Goal: Transaction & Acquisition: Purchase product/service

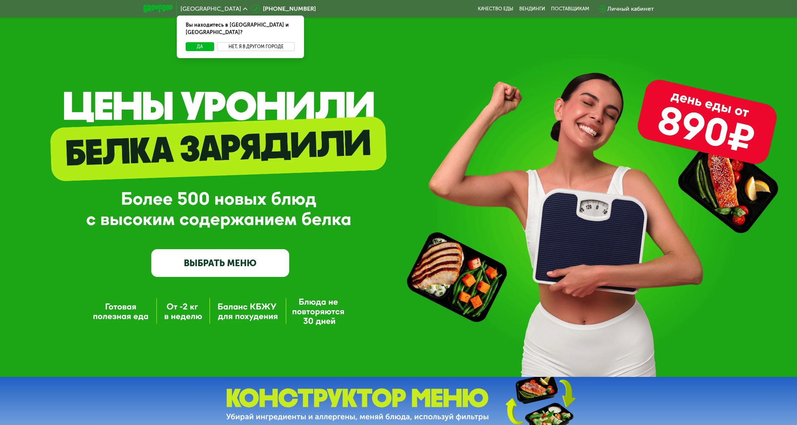
click at [267, 42] on button "Нет, я в другом городе" at bounding box center [256, 46] width 78 height 9
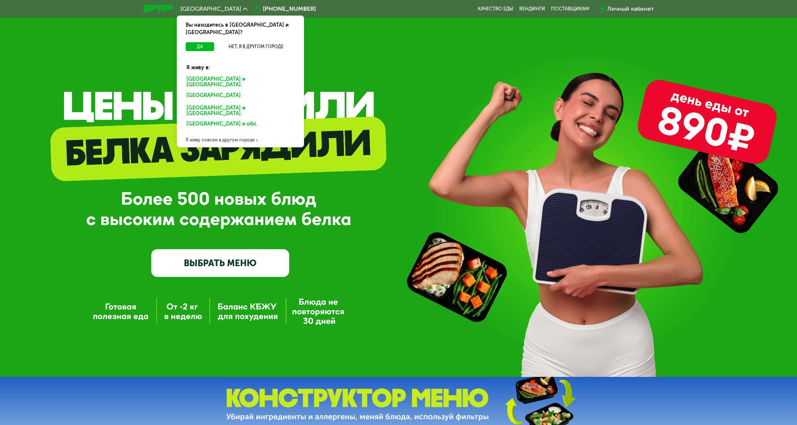
click at [244, 91] on div "Санкт-Петербурге и обл." at bounding box center [238, 97] width 115 height 12
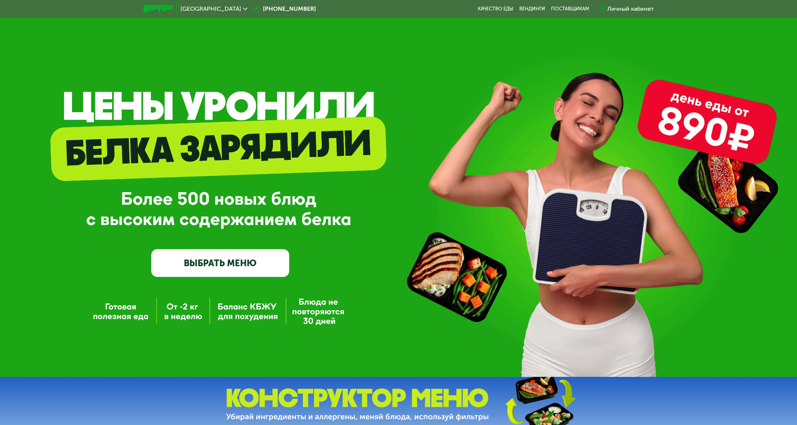
click at [187, 271] on link "ВЫБРАТЬ МЕНЮ" at bounding box center [220, 263] width 138 height 28
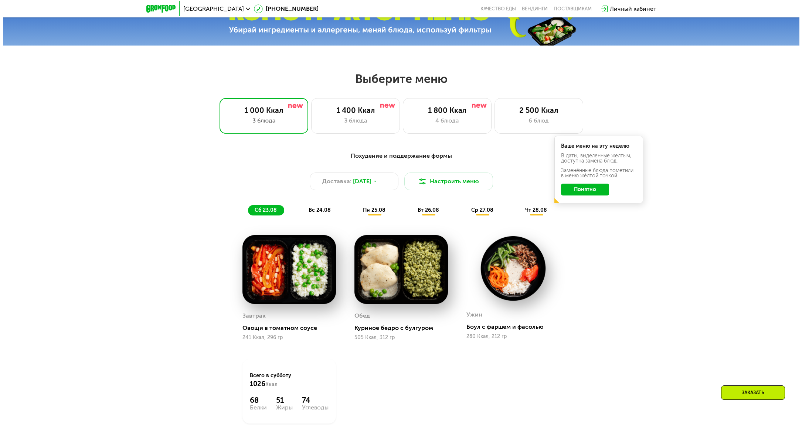
scroll to position [443, 0]
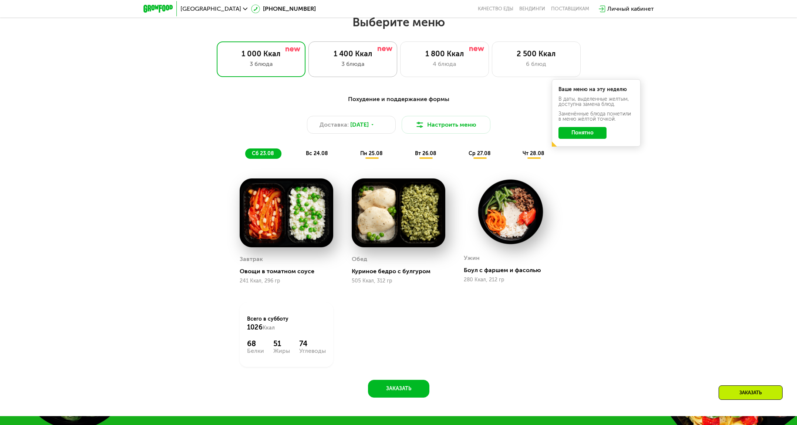
click at [337, 65] on div "3 блюда" at bounding box center [352, 64] width 73 height 9
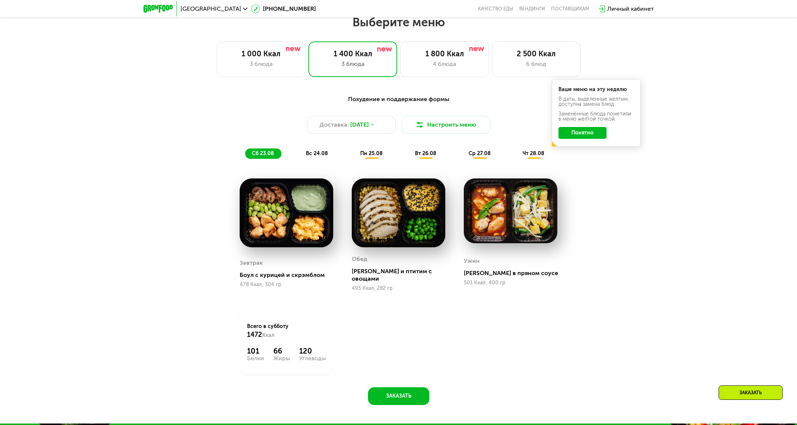
click at [586, 133] on button "Понятно" at bounding box center [582, 133] width 48 height 12
click at [435, 132] on button "Настроить меню" at bounding box center [446, 125] width 89 height 18
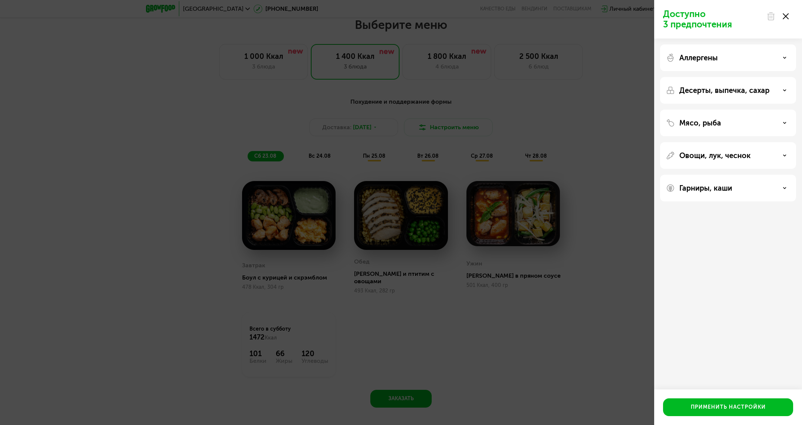
click at [752, 88] on p "Десерты, выпечка, сахар" at bounding box center [725, 90] width 90 height 9
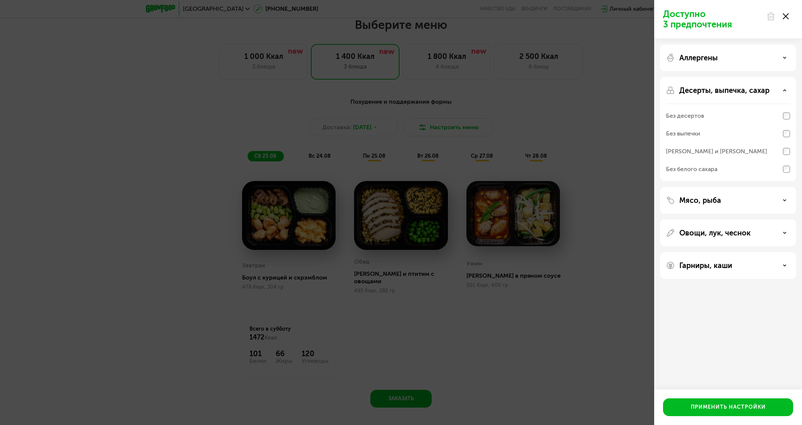
click at [752, 88] on p "Десерты, выпечка, сахар" at bounding box center [725, 90] width 90 height 9
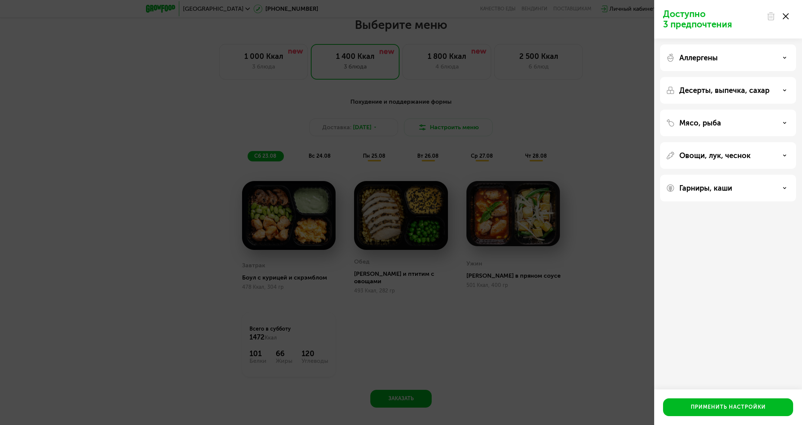
click at [745, 120] on div "Мясо, рыба" at bounding box center [728, 122] width 124 height 9
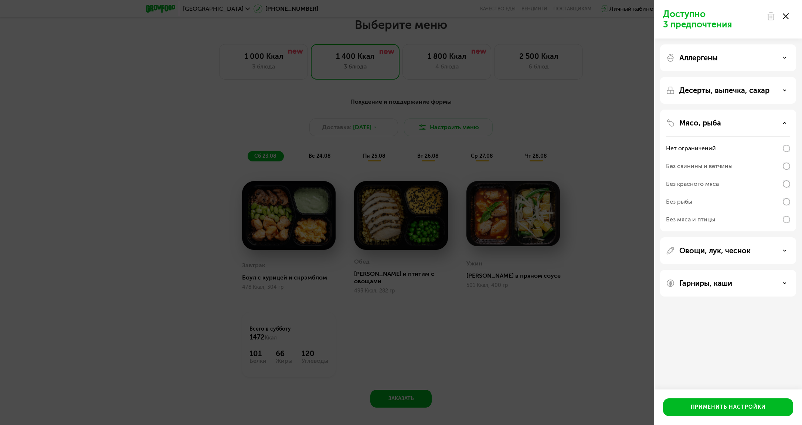
click at [745, 119] on div "Мясо, рыба" at bounding box center [728, 122] width 124 height 9
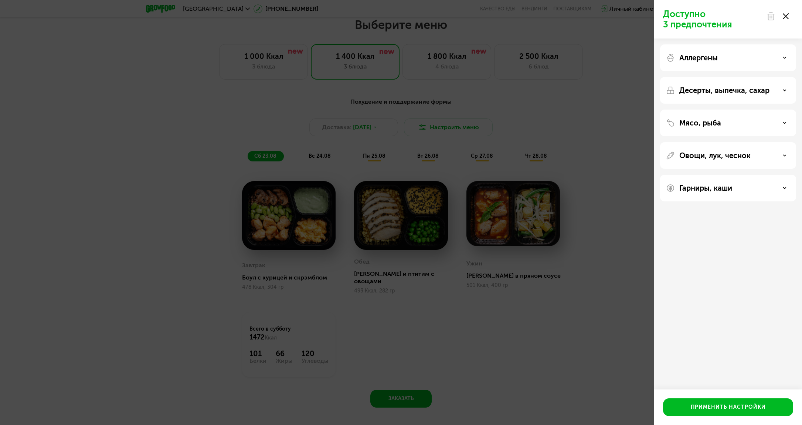
click at [745, 119] on div "Мясо, рыба" at bounding box center [728, 122] width 124 height 9
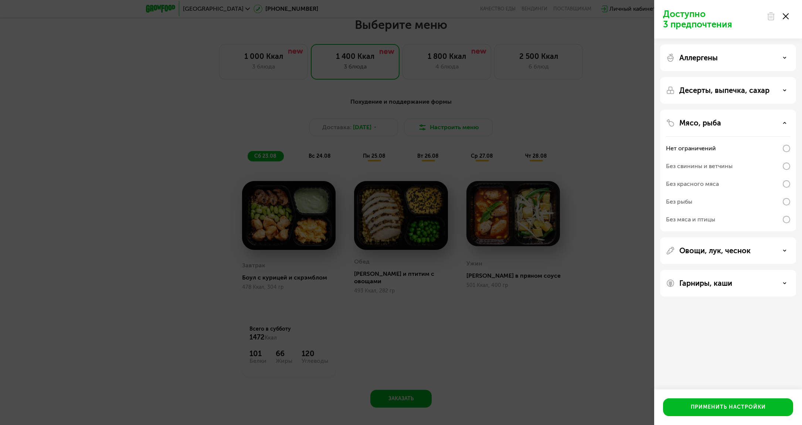
click at [745, 119] on div "Мясо, рыба" at bounding box center [728, 122] width 124 height 9
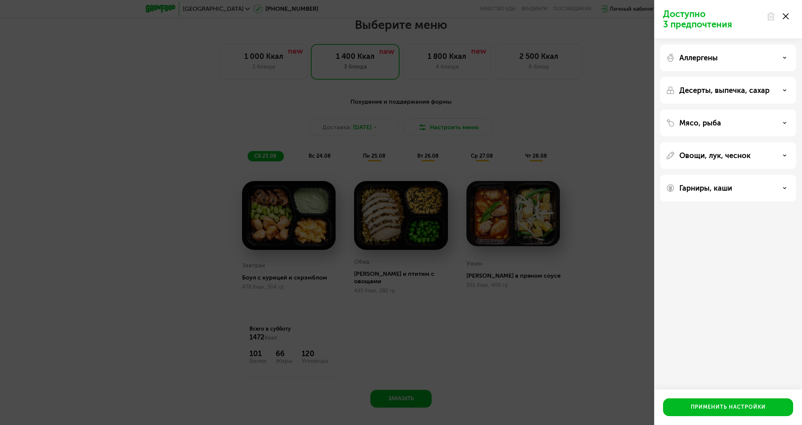
click at [751, 159] on div "Овощи, лук, чеснок" at bounding box center [728, 155] width 124 height 9
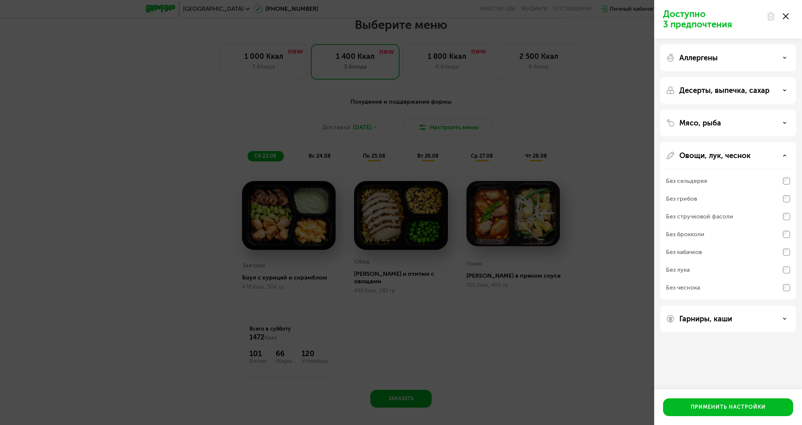
click at [750, 243] on div "Без брокколи" at bounding box center [728, 252] width 124 height 18
click at [737, 261] on div "Без кабачков" at bounding box center [728, 270] width 124 height 18
click at [712, 317] on p "Гарниры, каши" at bounding box center [706, 318] width 53 height 9
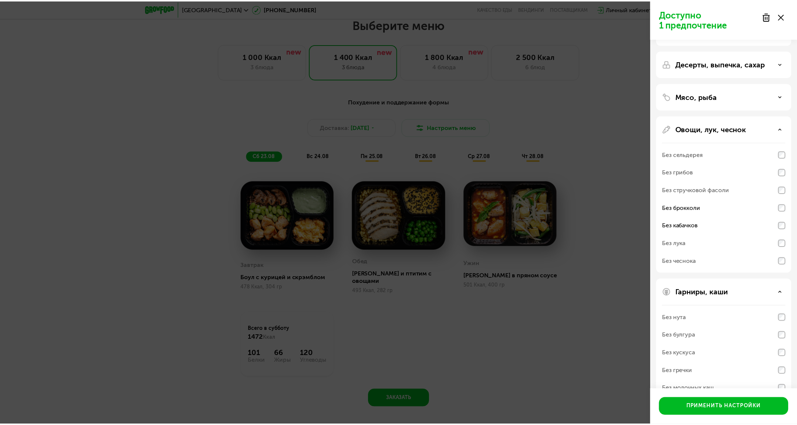
scroll to position [0, 0]
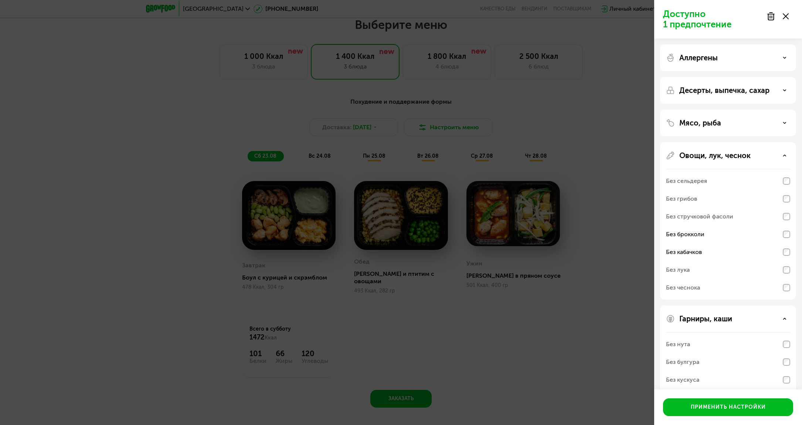
click at [716, 55] on p "Аллергены" at bounding box center [699, 57] width 38 height 9
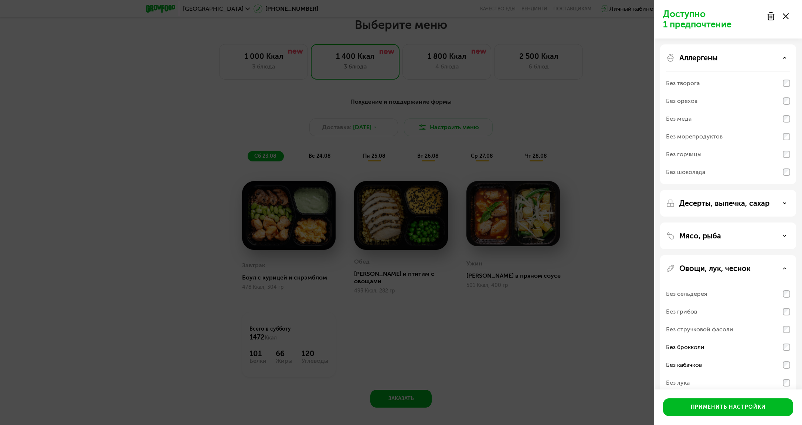
click at [716, 55] on p "Аллергены" at bounding box center [699, 57] width 38 height 9
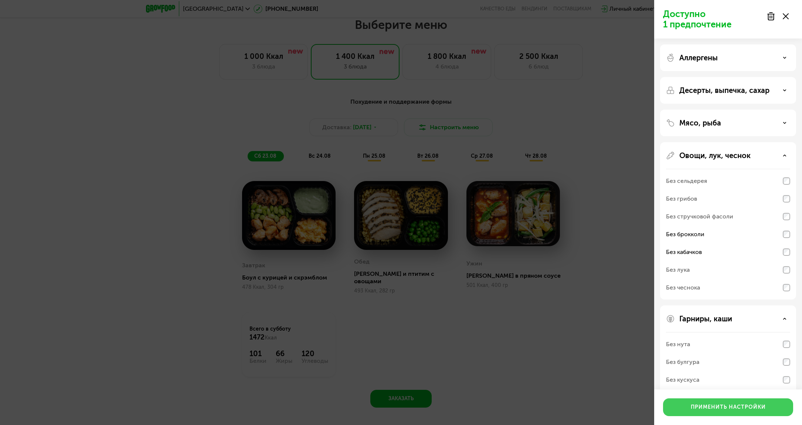
click at [712, 401] on button "Применить настройки" at bounding box center [728, 407] width 130 height 18
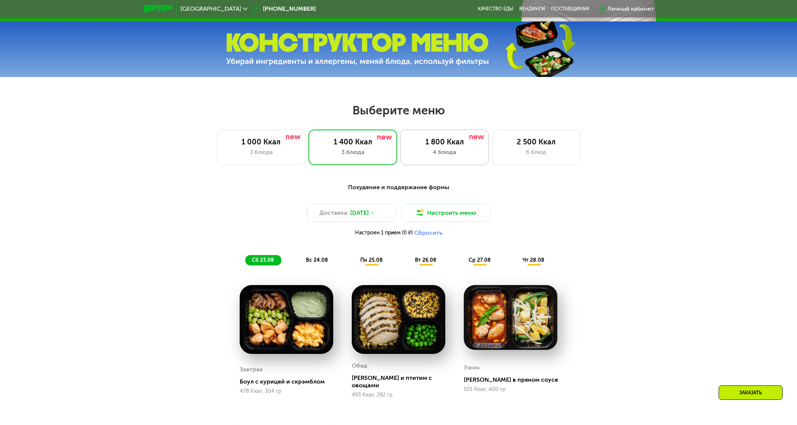
scroll to position [312, 0]
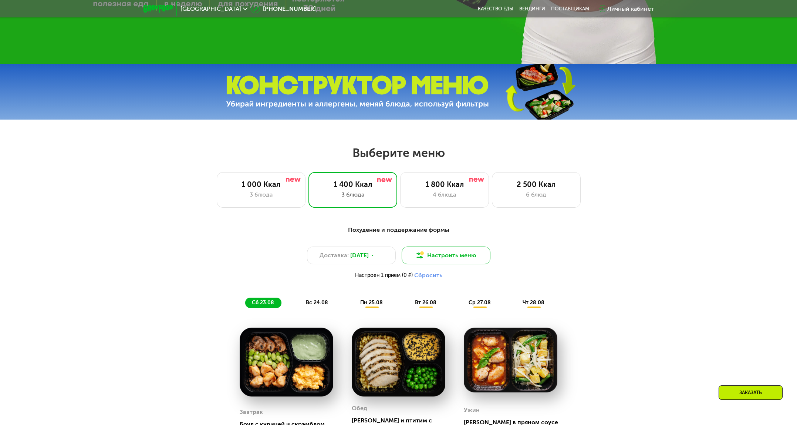
click at [449, 263] on button "Настроить меню" at bounding box center [446, 255] width 89 height 18
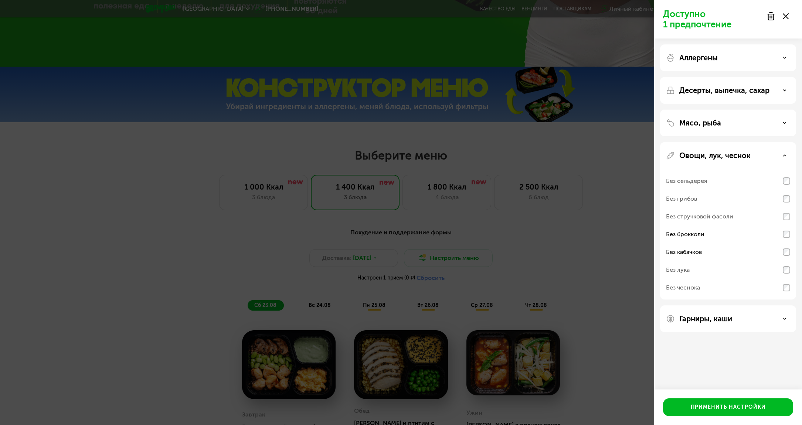
click at [449, 261] on div "Доступно 1 предпочтение Аллергены Десерты, выпечка, сахар Мясо, рыба Овощи, лук…" at bounding box center [401, 212] width 802 height 425
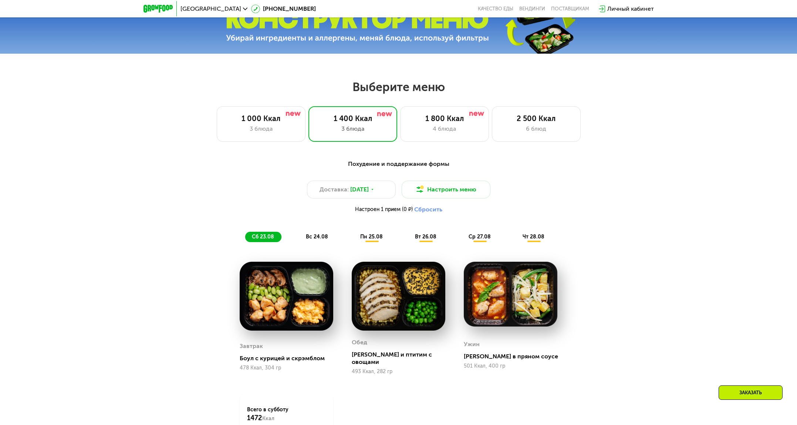
scroll to position [375, 0]
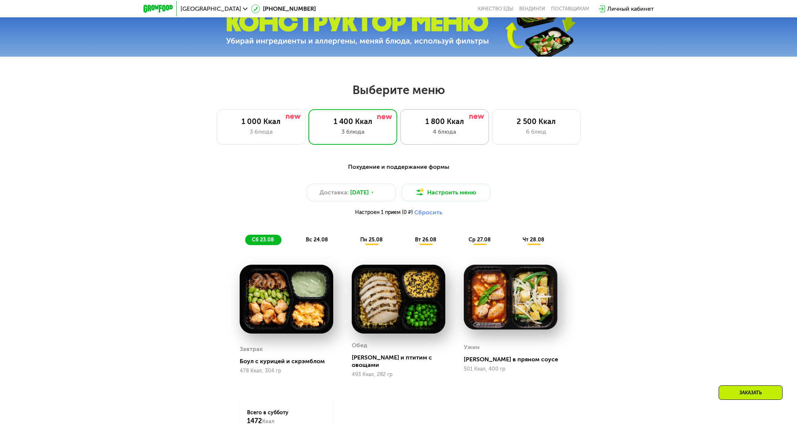
click at [413, 131] on div "4 блюда" at bounding box center [444, 131] width 73 height 9
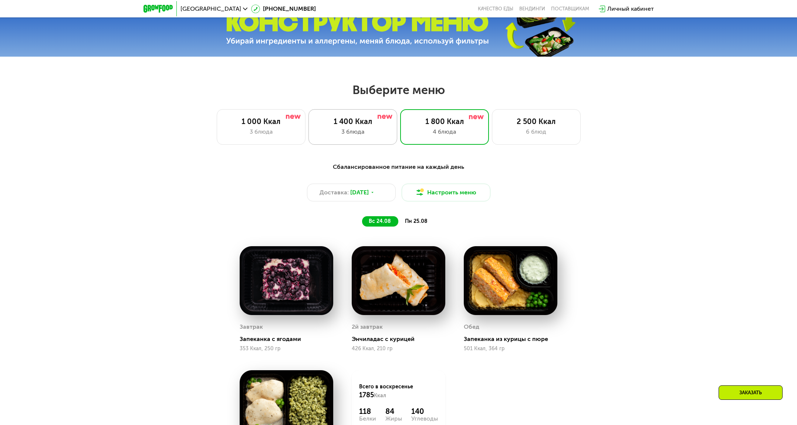
click at [359, 131] on div "3 блюда" at bounding box center [352, 131] width 73 height 9
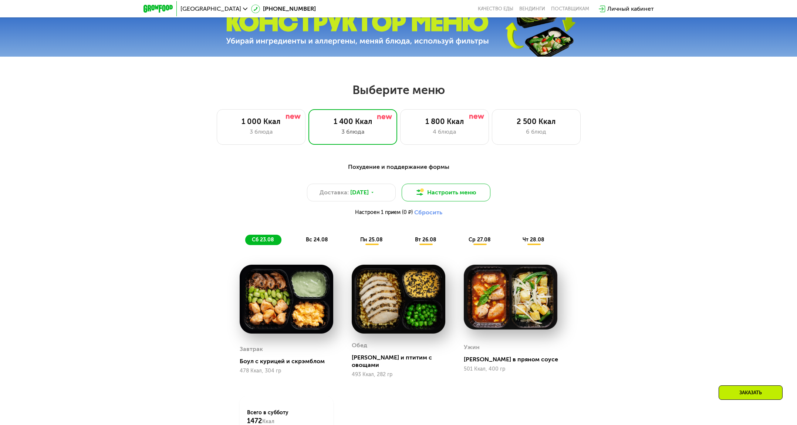
click at [458, 199] on button "Настроить меню" at bounding box center [446, 192] width 89 height 18
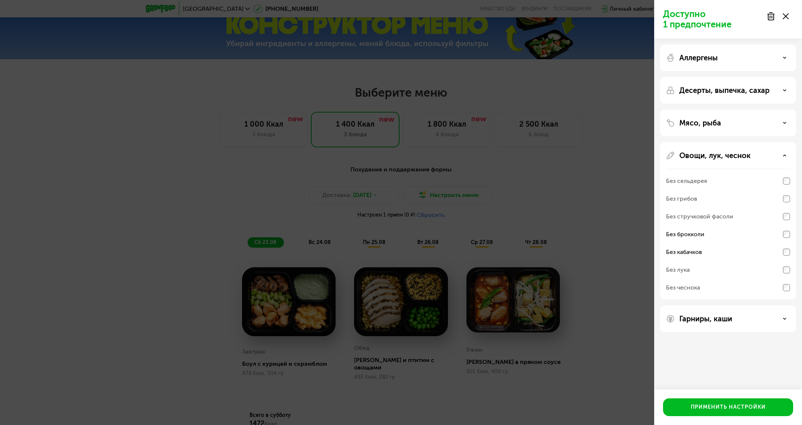
click at [627, 193] on div "Доступно 1 предпочтение Аллергены Десерты, выпечка, сахар Мясо, рыба Овощи, лук…" at bounding box center [401, 212] width 802 height 425
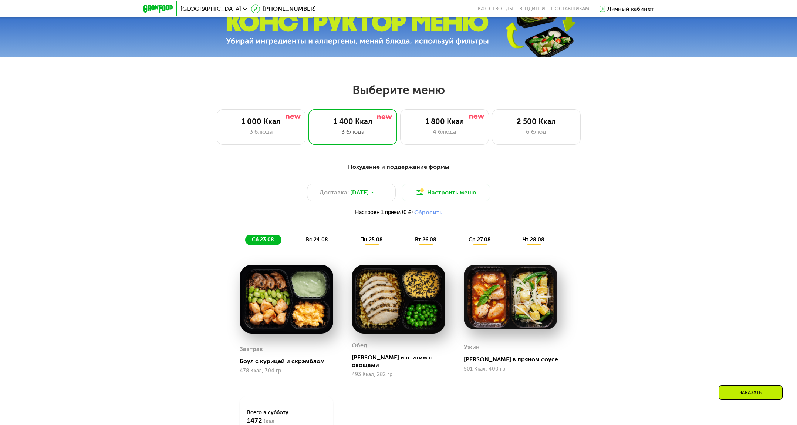
scroll to position [374, 0]
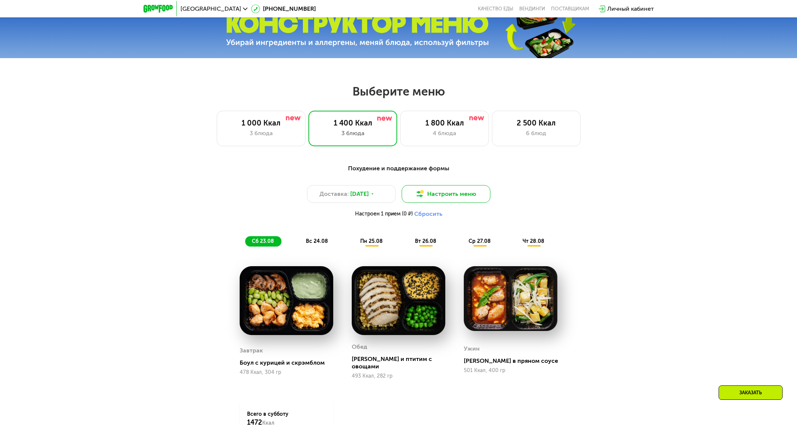
click at [449, 196] on button "Настроить меню" at bounding box center [446, 194] width 89 height 18
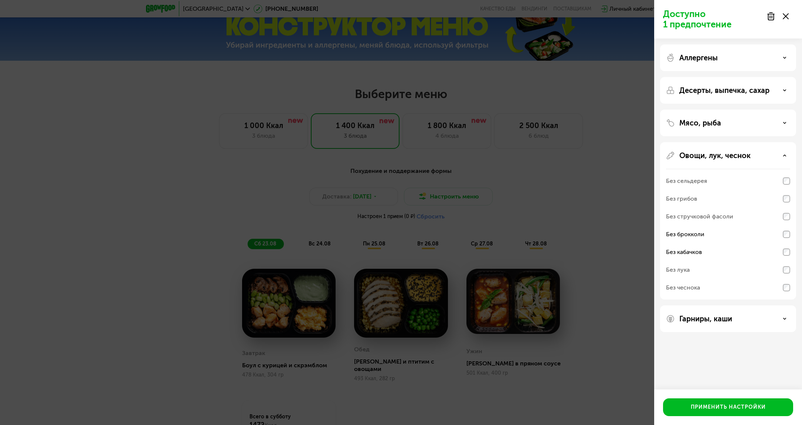
click at [550, 94] on div "Доступно 1 предпочтение Аллергены Десерты, выпечка, сахар Мясо, рыба Овощи, лук…" at bounding box center [401, 212] width 802 height 425
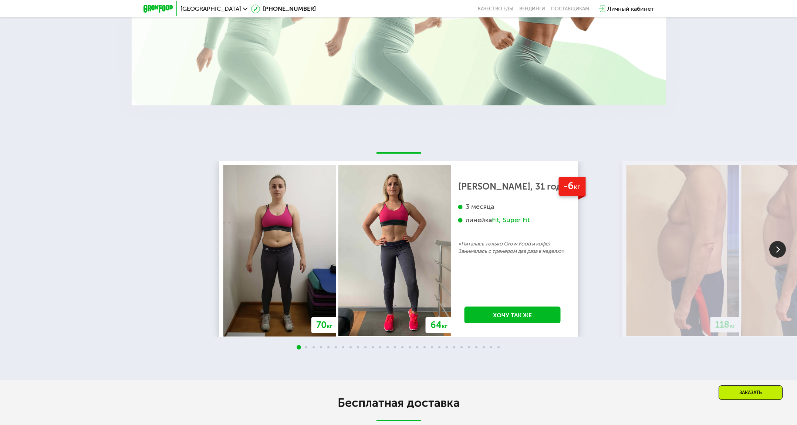
scroll to position [0, 0]
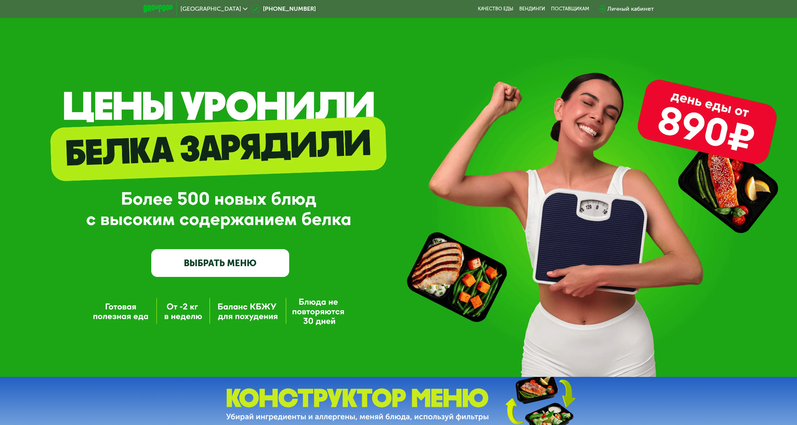
click at [209, 10] on span "[GEOGRAPHIC_DATA]" at bounding box center [210, 9] width 61 height 6
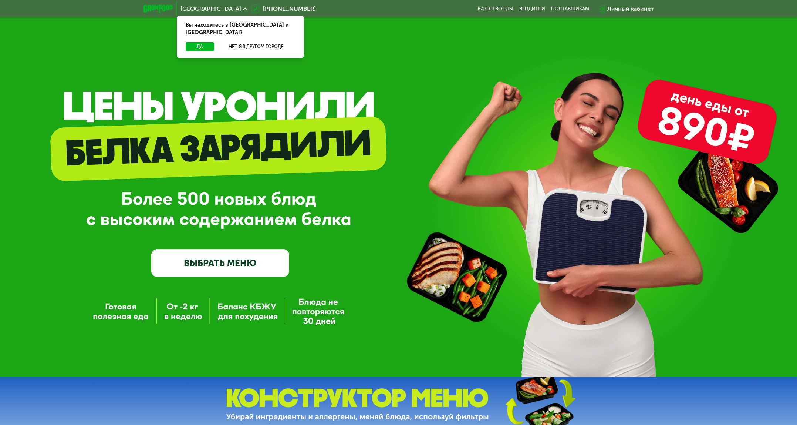
click at [209, 10] on span "[GEOGRAPHIC_DATA]" at bounding box center [210, 9] width 61 height 6
click at [486, 45] on div "GrowFood — доставка правильного питания ВЫБРАТЬ МЕНЮ" at bounding box center [398, 188] width 797 height 376
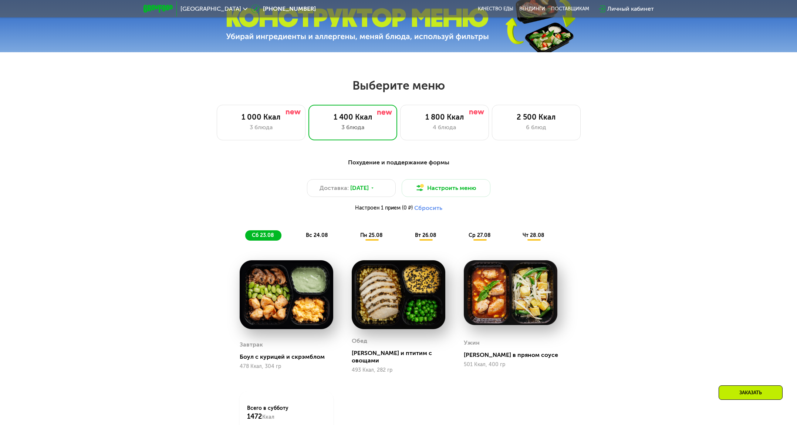
scroll to position [410, 0]
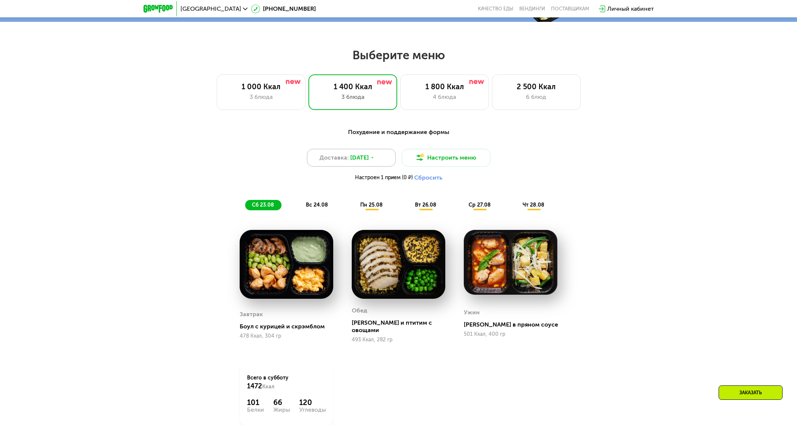
click at [369, 162] on span "[DATE]" at bounding box center [359, 157] width 18 height 9
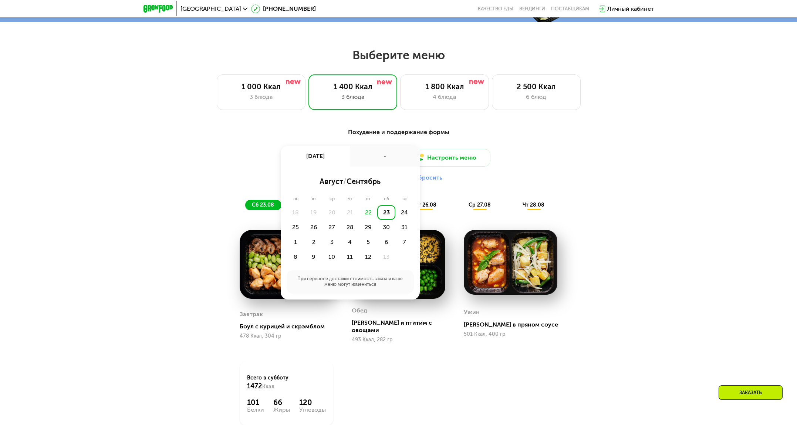
click at [576, 152] on div "Доставка: [DATE] авг, сб - август / сентябрь пн вт ср чт пт сб вс 18 19 20 21 2…" at bounding box center [399, 167] width 438 height 36
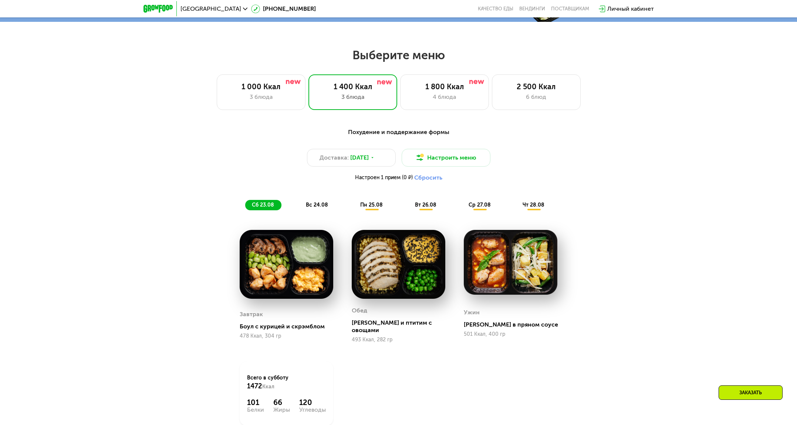
click at [354, 203] on div "вс 24.08" at bounding box center [372, 205] width 37 height 10
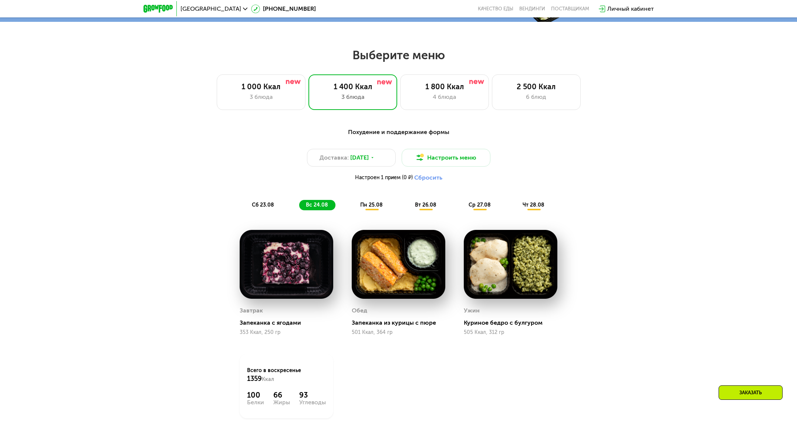
click at [368, 207] on span "пн 25.08" at bounding box center [371, 205] width 23 height 6
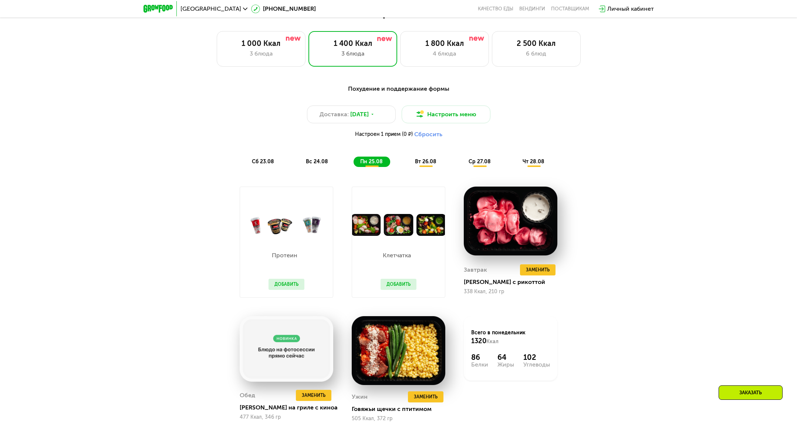
scroll to position [510, 0]
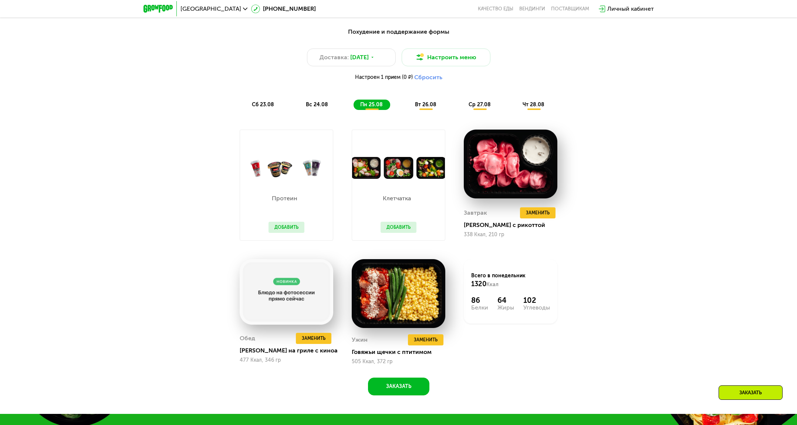
click at [270, 101] on div "Похудение и поддержание формы Доставка: [DATE] Настроить меню Настроен 1 прием …" at bounding box center [399, 68] width 438 height 82
click at [299, 110] on div "сб 23.08" at bounding box center [317, 104] width 36 height 10
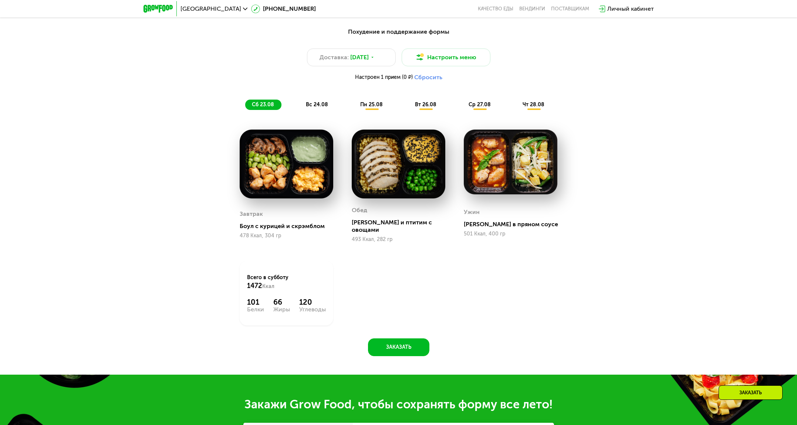
click at [309, 108] on span "вс 24.08" at bounding box center [317, 104] width 22 height 6
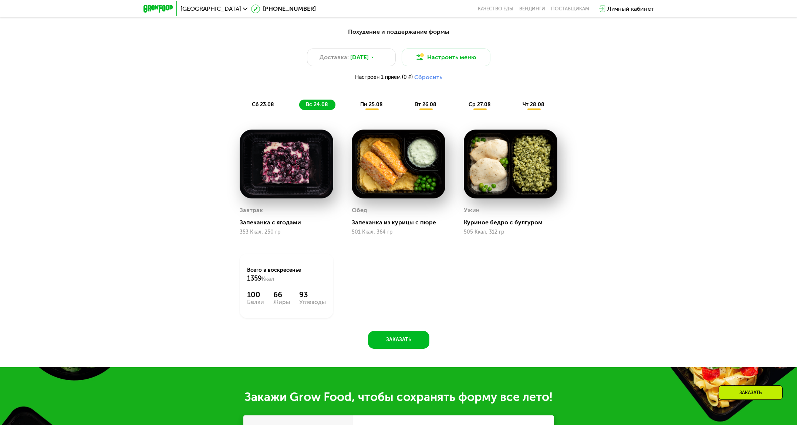
click at [254, 105] on span "сб 23.08" at bounding box center [263, 104] width 22 height 6
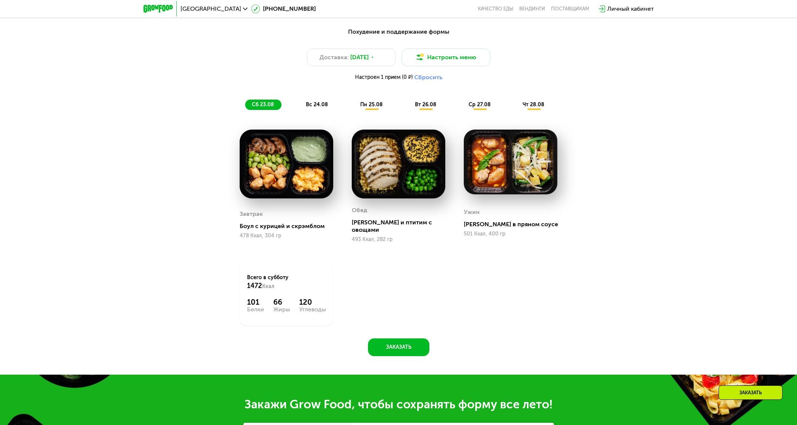
click at [319, 108] on span "вс 24.08" at bounding box center [317, 104] width 22 height 6
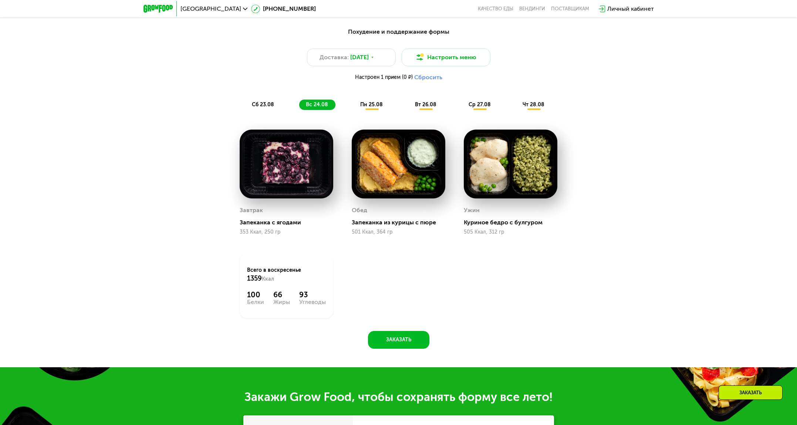
click at [261, 105] on span "сб 23.08" at bounding box center [263, 104] width 22 height 6
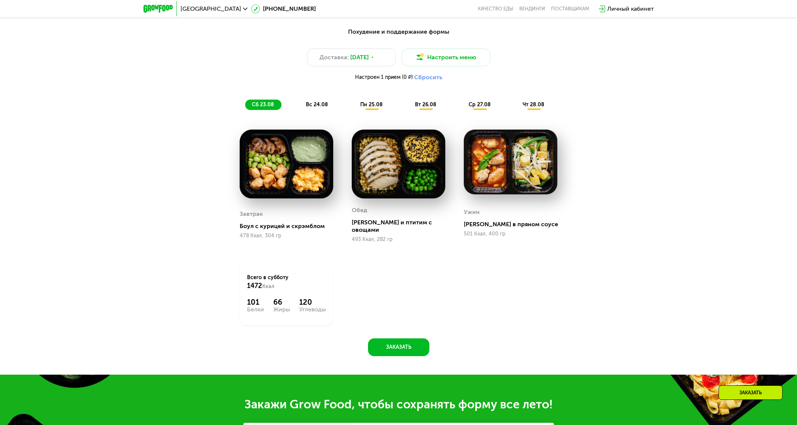
click at [300, 110] on div "сб 23.08 вс 24.08 пн 25.08 вт 26.08 ср 27.08 чт 28.08" at bounding box center [398, 104] width 307 height 10
click at [354, 110] on div "вс 24.08" at bounding box center [372, 104] width 37 height 10
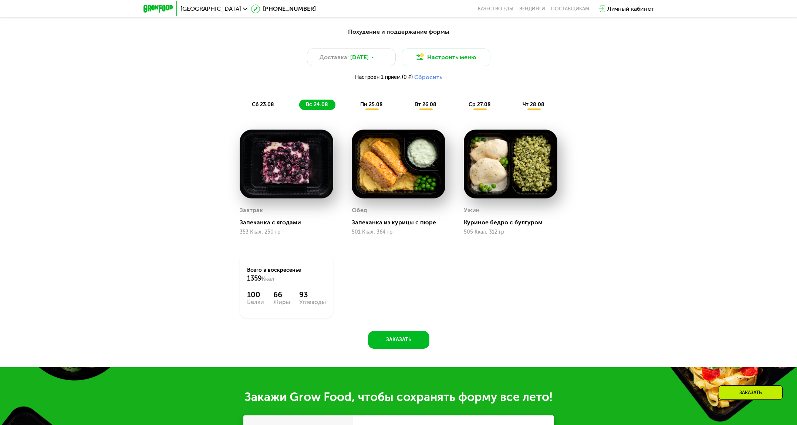
click at [378, 106] on span "пн 25.08" at bounding box center [371, 104] width 23 height 6
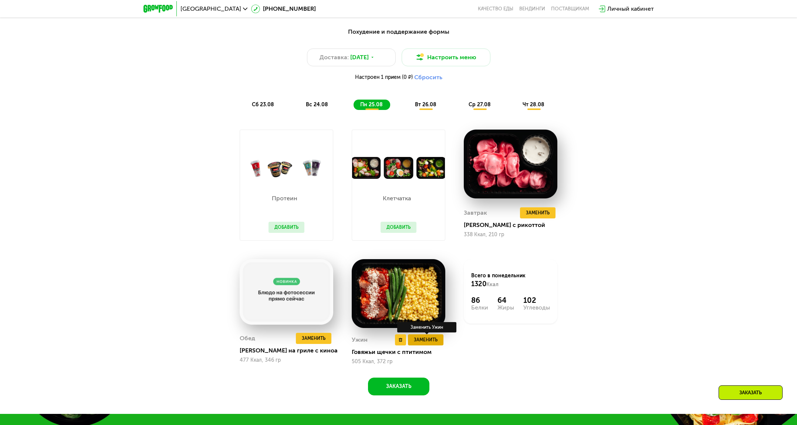
click at [416, 343] on span "Заменить" at bounding box center [426, 339] width 24 height 7
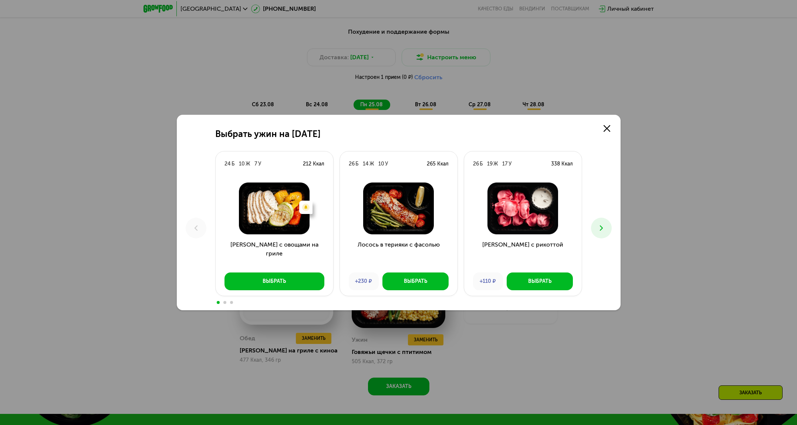
click at [606, 227] on button at bounding box center [601, 227] width 21 height 21
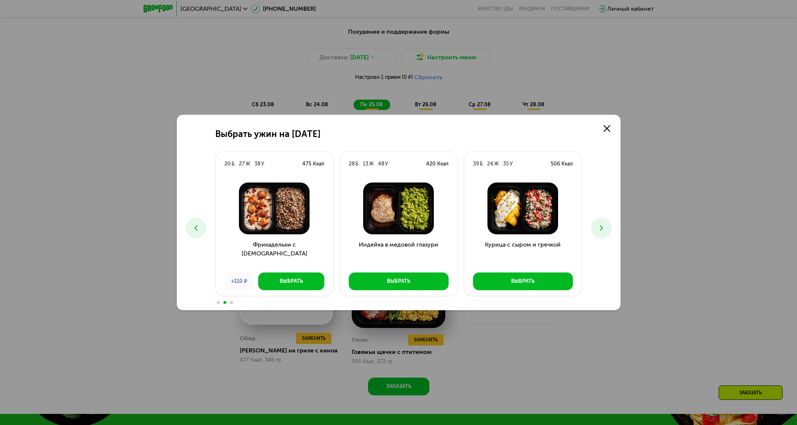
click at [192, 230] on icon at bounding box center [196, 227] width 9 height 9
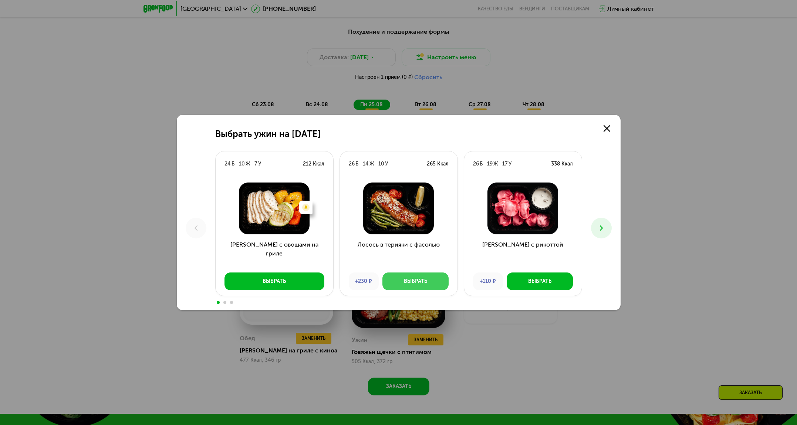
click at [404, 284] on div "Выбрать" at bounding box center [415, 280] width 23 height 7
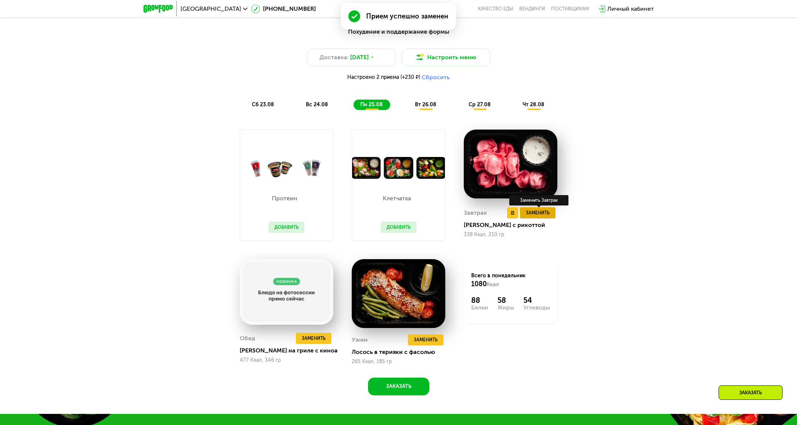
click at [542, 216] on span "Заменить" at bounding box center [538, 212] width 24 height 7
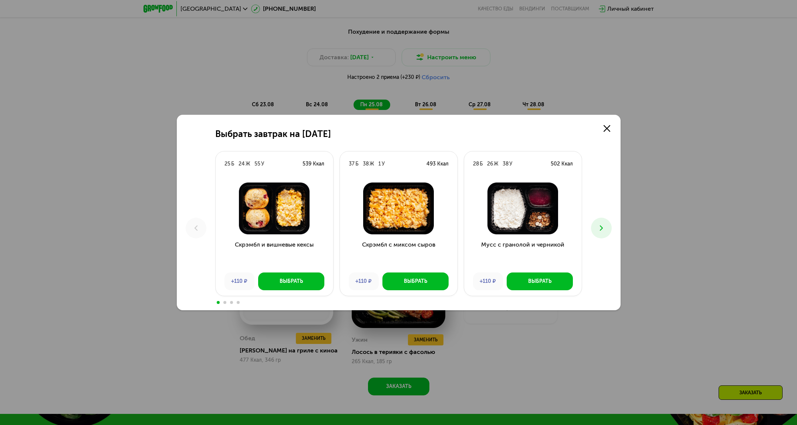
click at [604, 225] on icon at bounding box center [601, 227] width 9 height 9
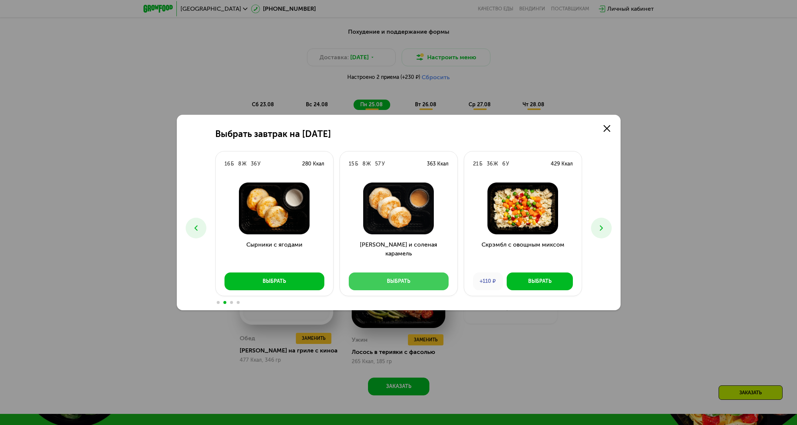
click at [422, 279] on button "Выбрать" at bounding box center [399, 281] width 100 height 18
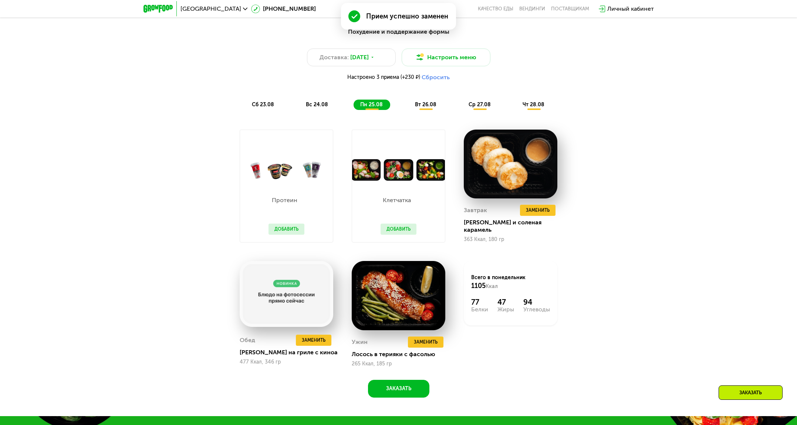
click at [398, 235] on div "Клетчатка Добавить" at bounding box center [398, 210] width 51 height 61
click at [398, 232] on button "Добавить" at bounding box center [399, 228] width 36 height 11
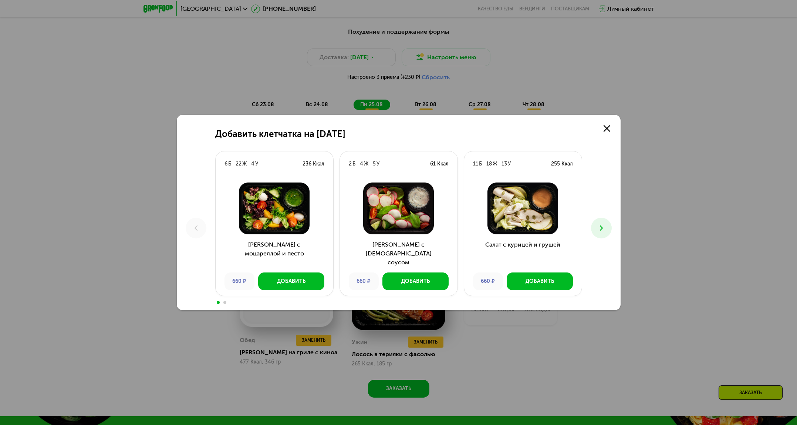
click at [608, 229] on button at bounding box center [601, 227] width 21 height 21
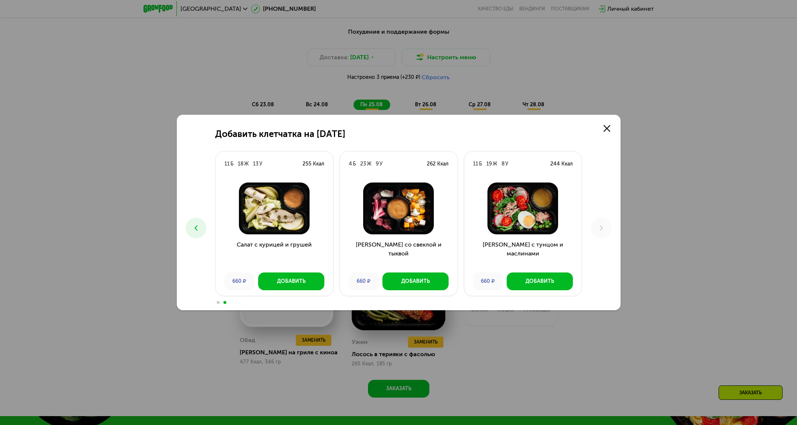
click at [615, 228] on div "Добавить клетчатка на [DATE] 6 Б 22 Ж 4 У 236 Ккал Салат с моцареллой и песто 6…" at bounding box center [399, 212] width 444 height 195
click at [201, 229] on button at bounding box center [196, 227] width 21 height 21
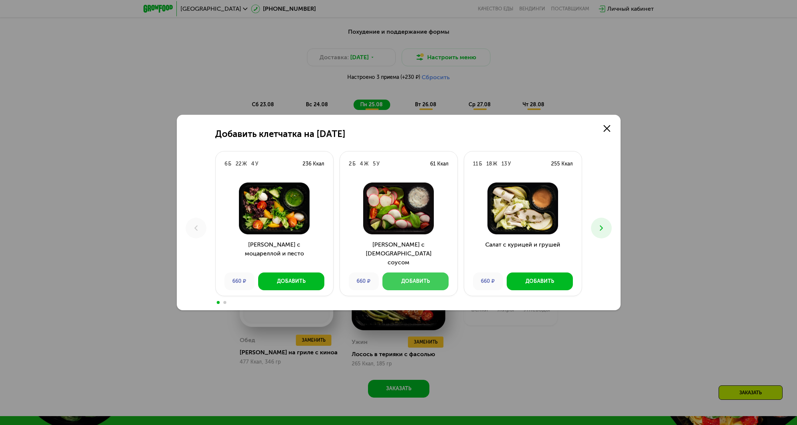
click at [406, 285] on button "Добавить" at bounding box center [415, 281] width 66 height 18
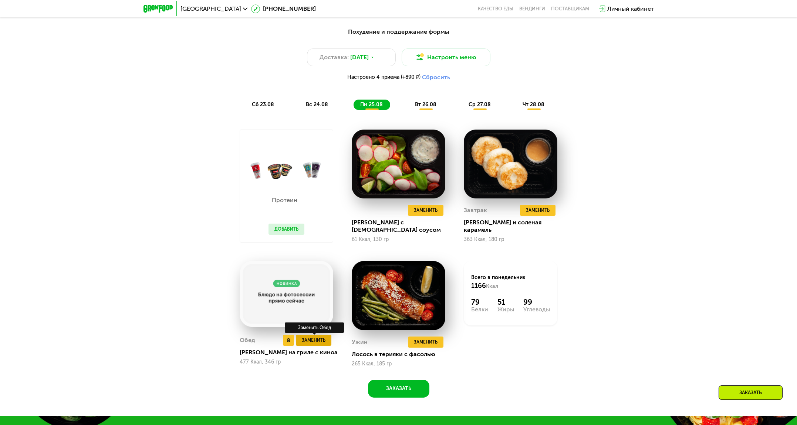
click at [314, 337] on span "Заменить" at bounding box center [314, 339] width 24 height 7
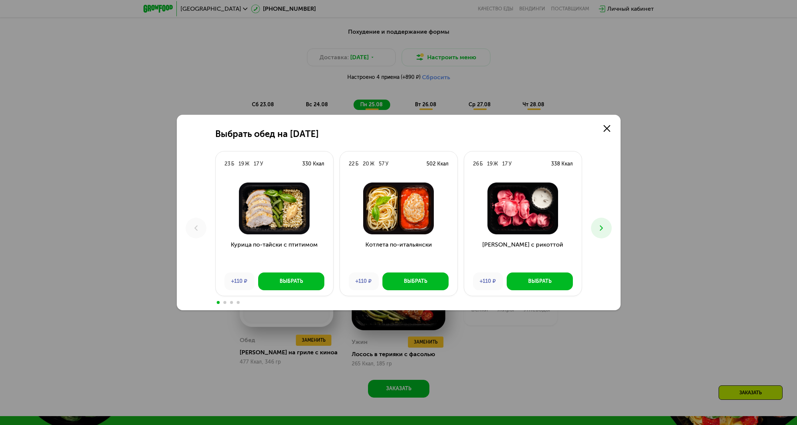
click at [693, 246] on div "Выбрать обед на [DATE] Б 19 Ж 17 У 330 Ккал Курица по-тайски с птитимом +110 ₽ …" at bounding box center [398, 212] width 797 height 425
click at [599, 131] on link at bounding box center [606, 128] width 15 height 15
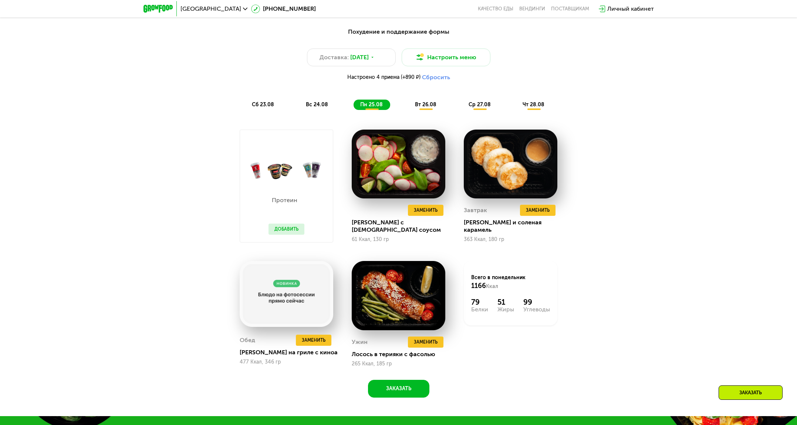
click at [289, 230] on button "Добавить" at bounding box center [286, 228] width 36 height 11
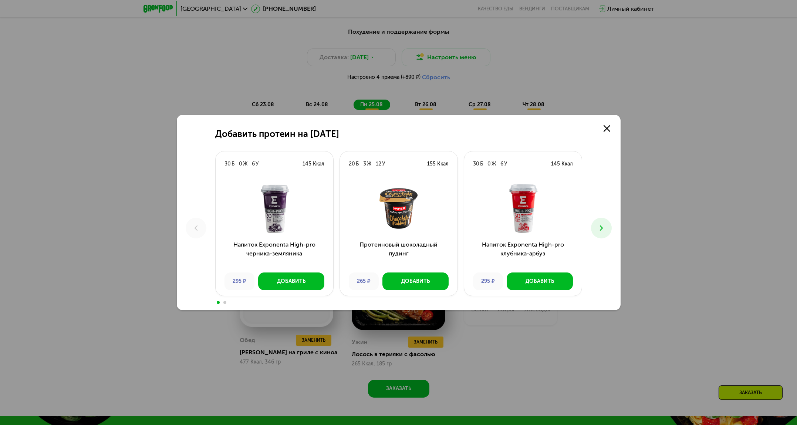
click at [604, 228] on icon at bounding box center [601, 227] width 9 height 9
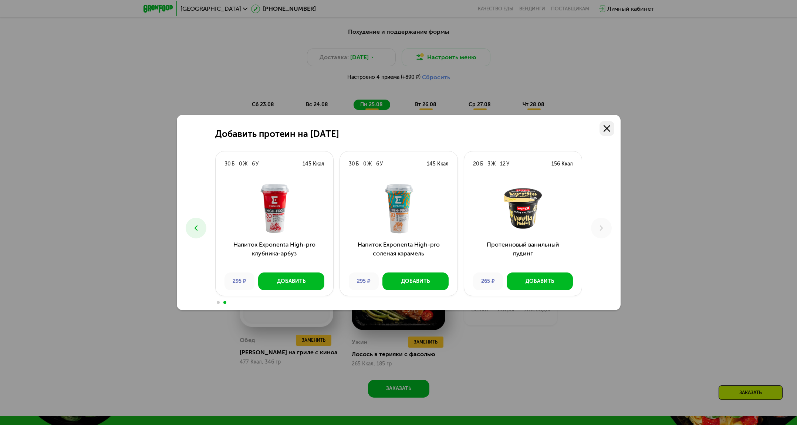
click at [602, 128] on link at bounding box center [606, 128] width 15 height 15
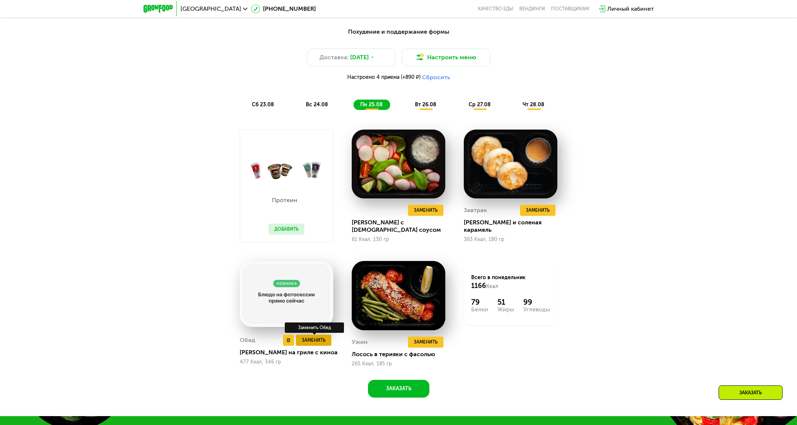
click at [318, 339] on span "Заменить" at bounding box center [314, 339] width 24 height 7
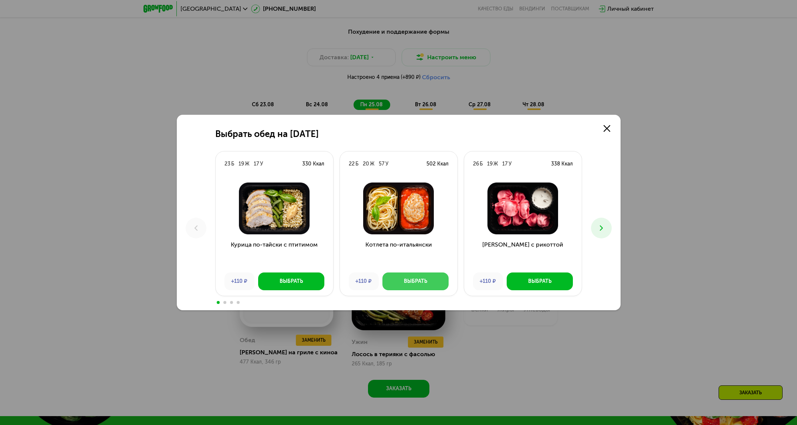
click at [443, 280] on button "Выбрать" at bounding box center [415, 281] width 66 height 18
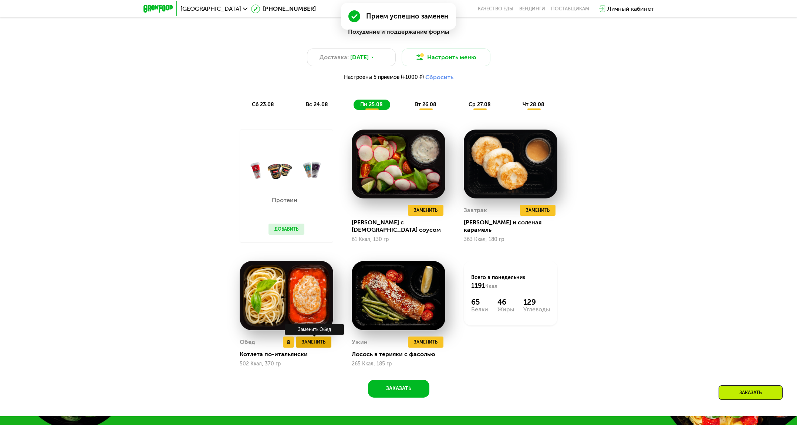
click at [316, 342] on span "Заменить" at bounding box center [314, 341] width 24 height 7
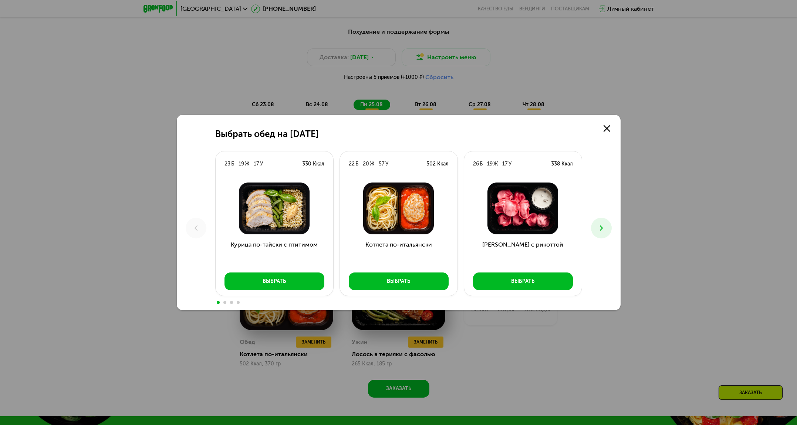
click at [607, 231] on button at bounding box center [601, 227] width 21 height 21
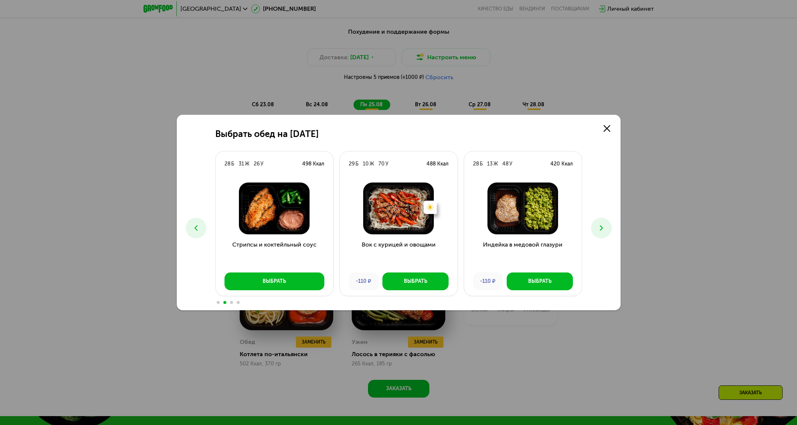
click at [607, 231] on button at bounding box center [601, 227] width 21 height 21
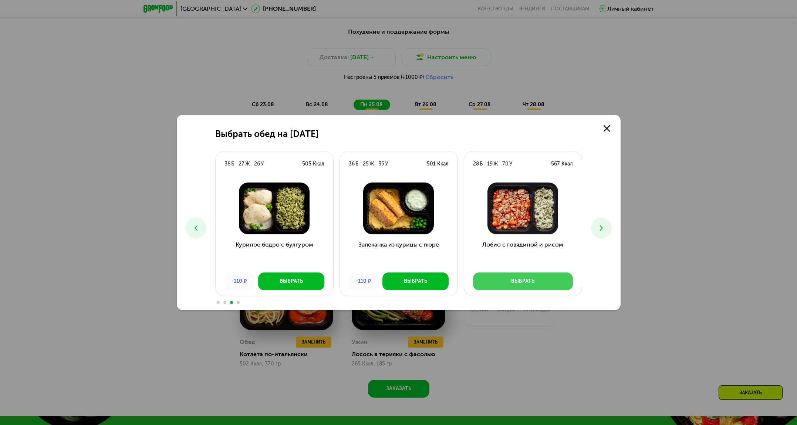
click at [550, 277] on button "Выбрать" at bounding box center [523, 281] width 100 height 18
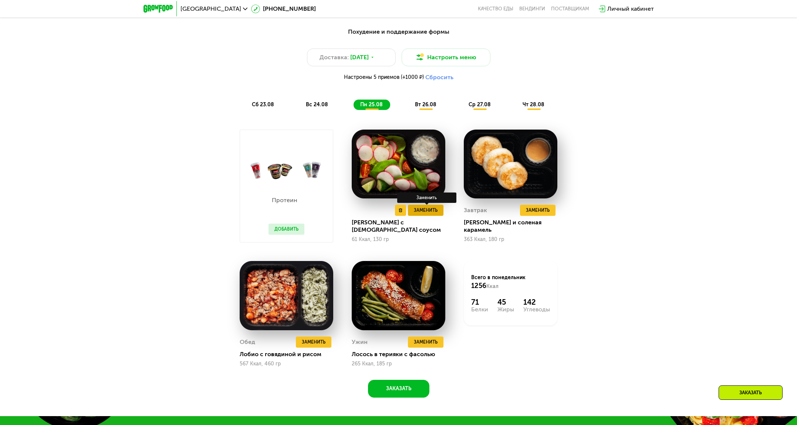
click at [431, 213] on span "Заменить" at bounding box center [426, 209] width 24 height 7
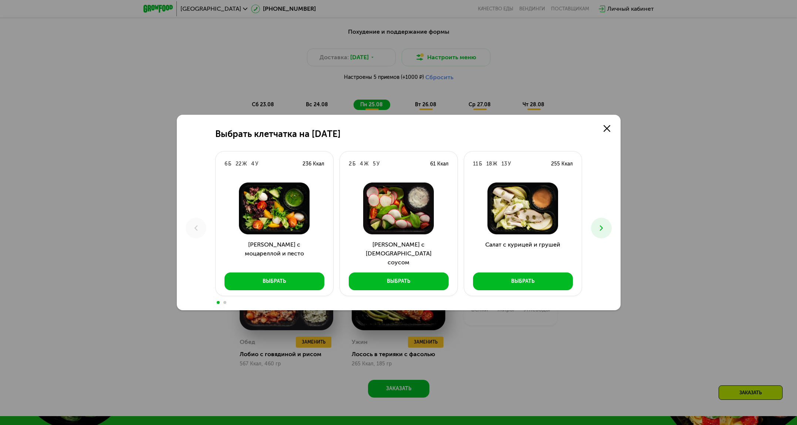
click at [612, 227] on div "Выбрать клетчатка на [DATE] 6 Б 22 Ж 4 У 236 Ккал Салат с моцареллой и песто Вы…" at bounding box center [399, 212] width 444 height 195
click at [605, 231] on icon at bounding box center [601, 227] width 9 height 9
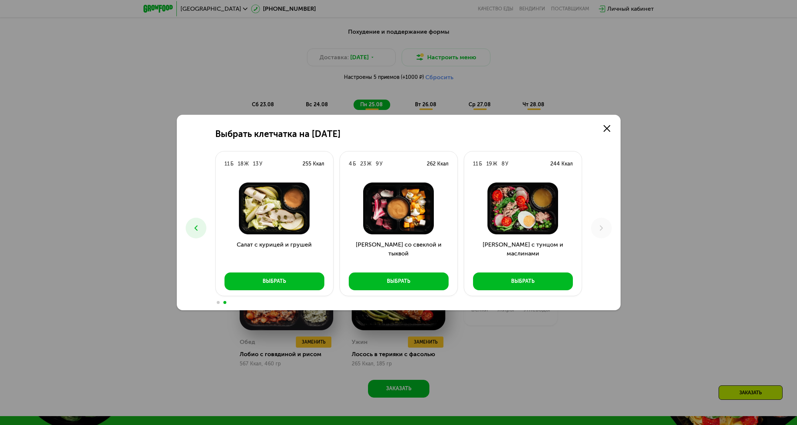
click at [189, 227] on button at bounding box center [196, 227] width 21 height 21
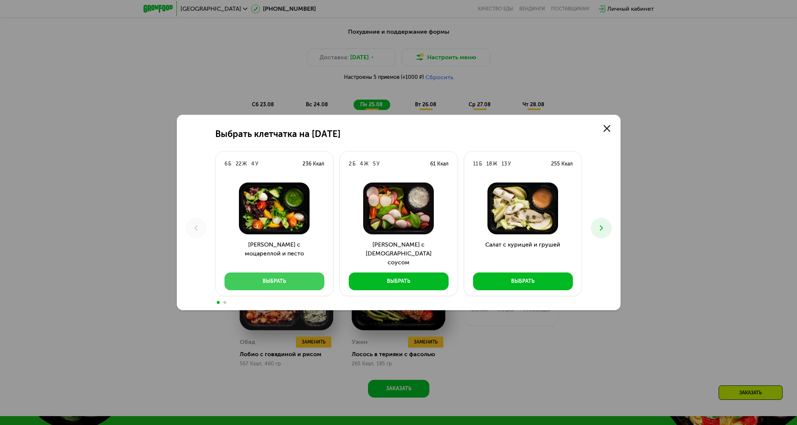
click at [283, 286] on button "Выбрать" at bounding box center [274, 281] width 100 height 18
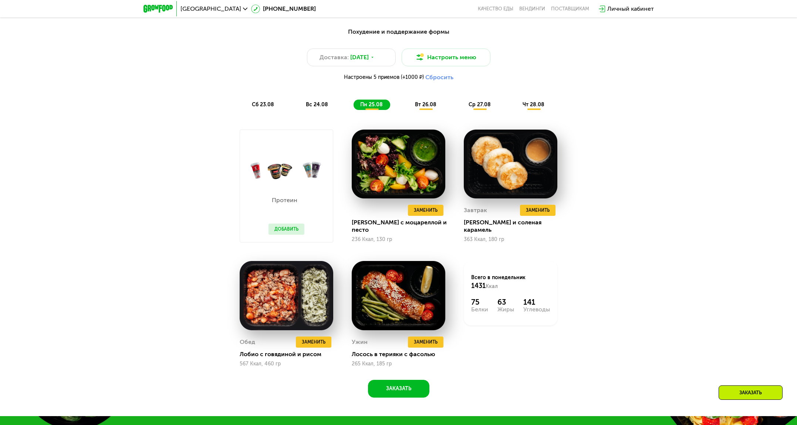
click at [418, 104] on span "вт 26.08" at bounding box center [425, 104] width 21 height 6
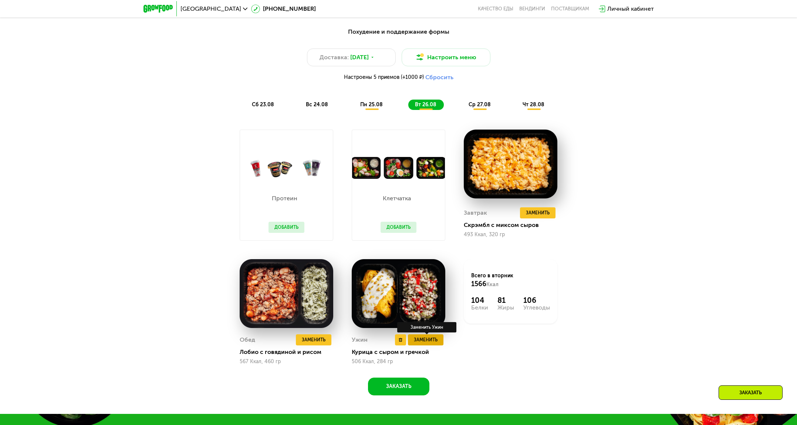
click at [414, 343] on span "Заменить" at bounding box center [426, 339] width 24 height 7
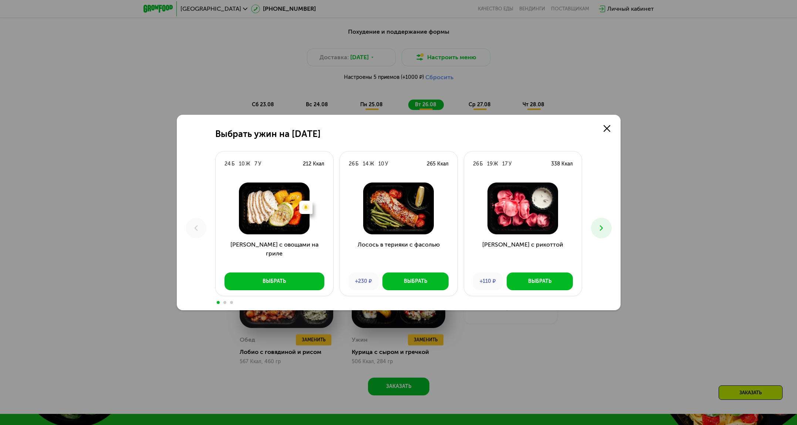
click at [603, 227] on icon at bounding box center [601, 227] width 9 height 9
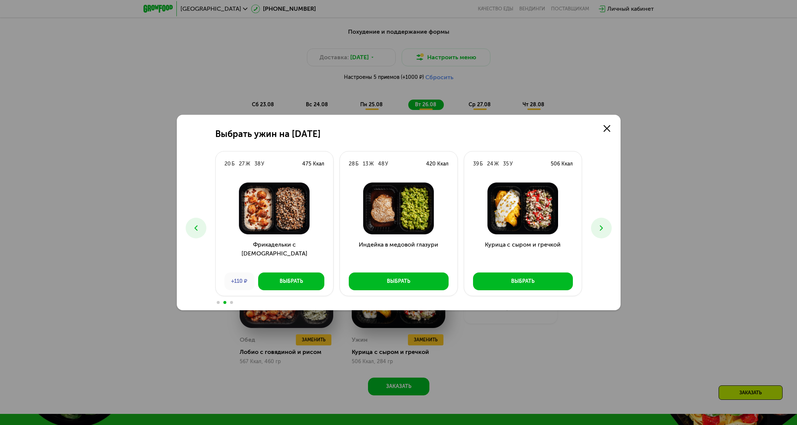
click at [603, 227] on icon at bounding box center [601, 227] width 9 height 9
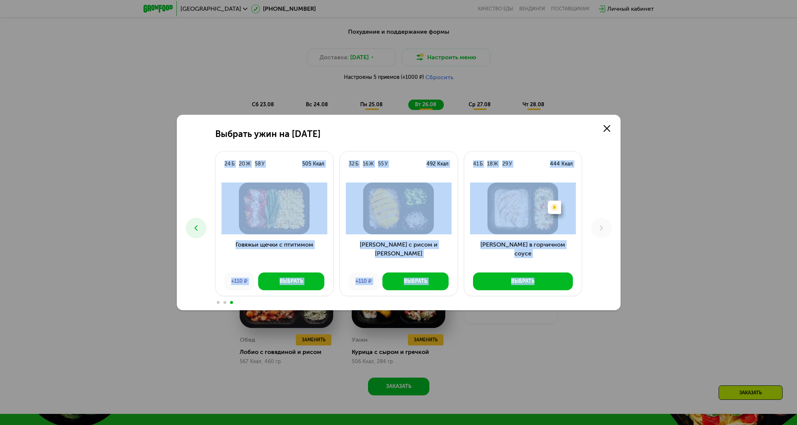
click at [187, 230] on div "Выбрать ужин на [DATE] Б 10 Ж 7 У 212 Ккал Есть нежелательные ингредиенты: Каба…" at bounding box center [399, 212] width 444 height 195
click at [190, 229] on button at bounding box center [196, 227] width 21 height 21
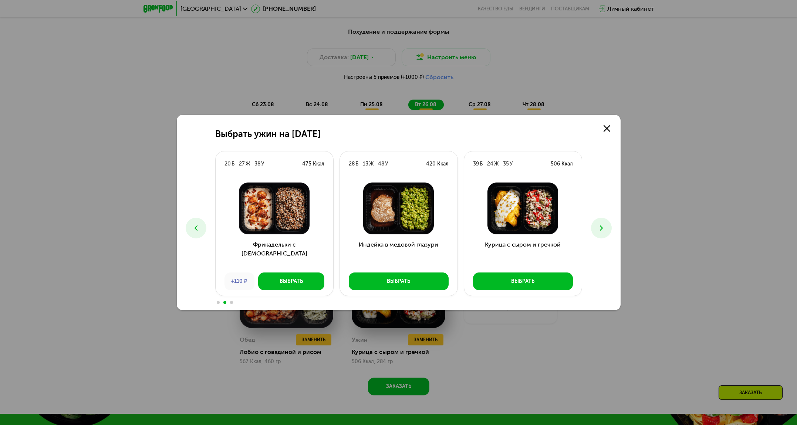
click at [194, 174] on div "Выбрать ужин на [DATE] Б 10 Ж 7 У 212 Ккал Есть нежелательные ингредиенты: Каба…" at bounding box center [399, 212] width 444 height 195
click at [206, 241] on div "Выбрать ужин на [DATE] Б 10 Ж 7 У 212 Ккал Есть нежелательные ингредиенты: Каба…" at bounding box center [399, 212] width 444 height 195
click at [300, 283] on div "Выбрать" at bounding box center [291, 280] width 23 height 7
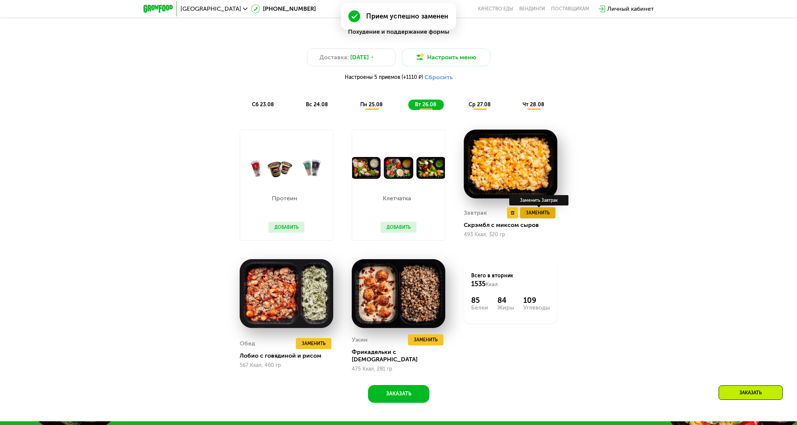
click at [538, 214] on span "Заменить" at bounding box center [538, 212] width 24 height 7
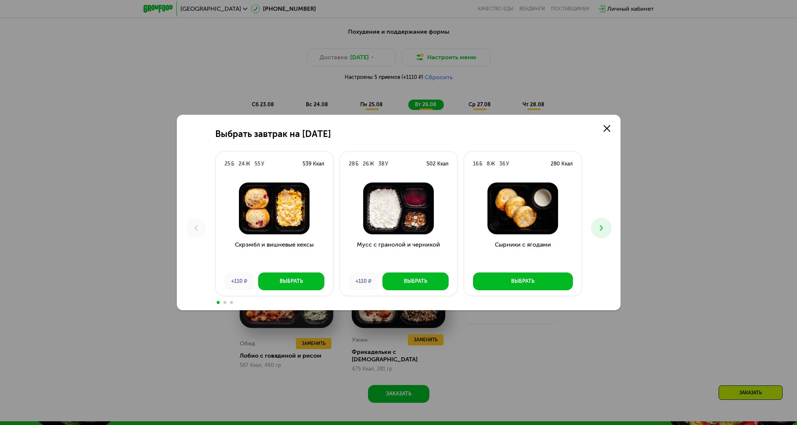
click at [603, 225] on icon at bounding box center [601, 227] width 9 height 9
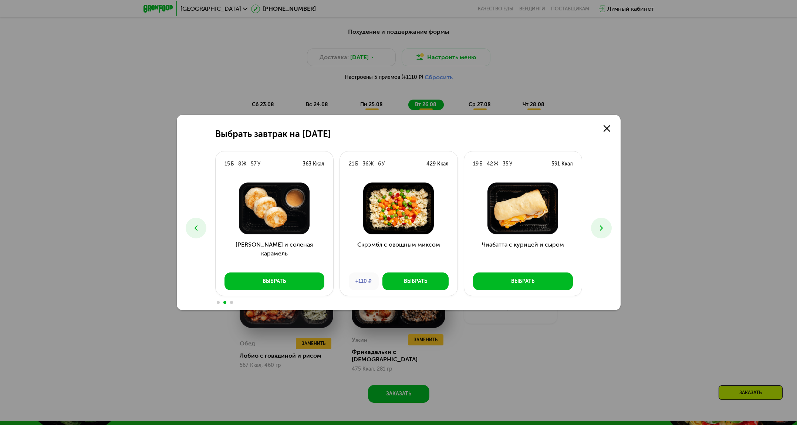
click at [603, 225] on icon at bounding box center [601, 227] width 9 height 9
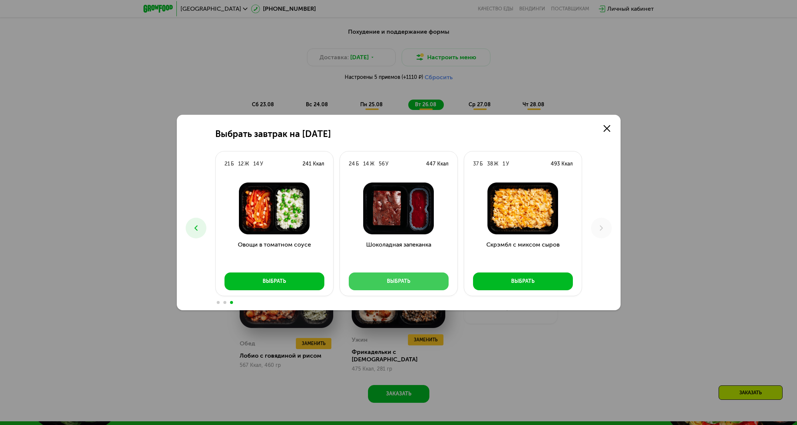
click at [376, 288] on button "Выбрать" at bounding box center [399, 281] width 100 height 18
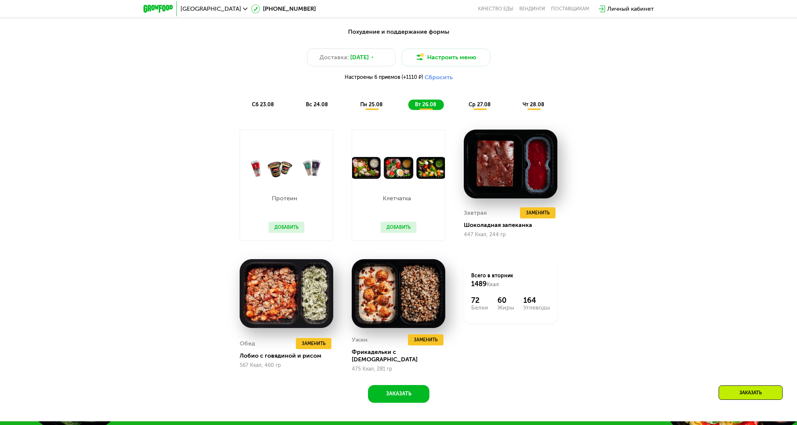
click at [404, 226] on button "Добавить" at bounding box center [399, 227] width 36 height 11
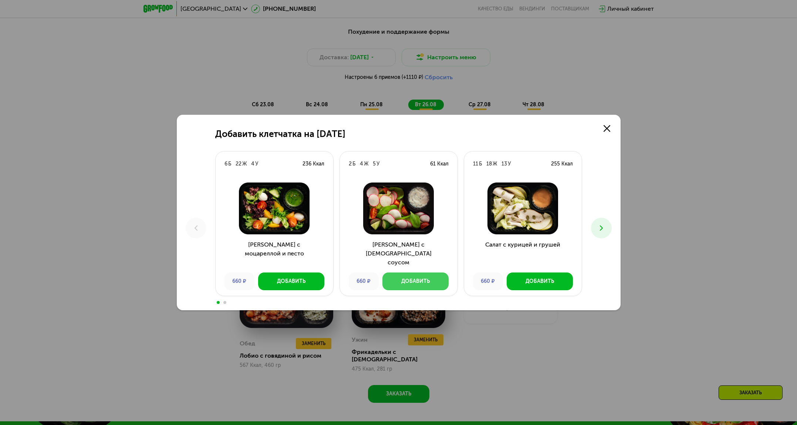
click at [429, 284] on div "Добавить" at bounding box center [415, 280] width 28 height 7
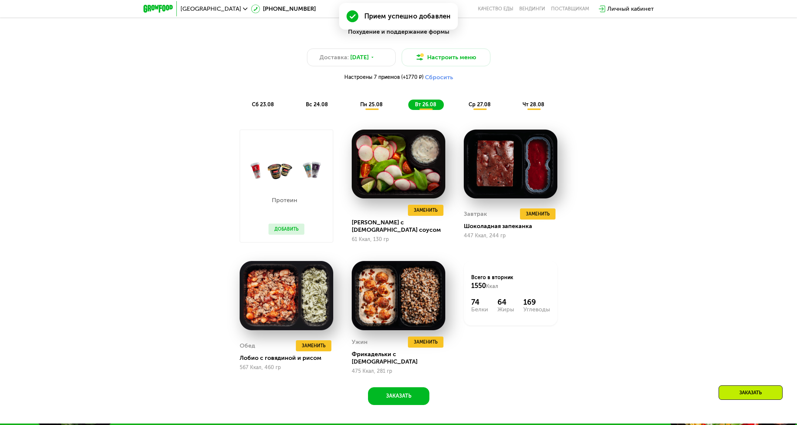
click at [372, 96] on div "Похудение и поддержание формы Доставка: [DATE] Настроить меню Настроены 7 прием…" at bounding box center [399, 68] width 438 height 82
click at [372, 107] on span "пн 25.08" at bounding box center [371, 104] width 23 height 6
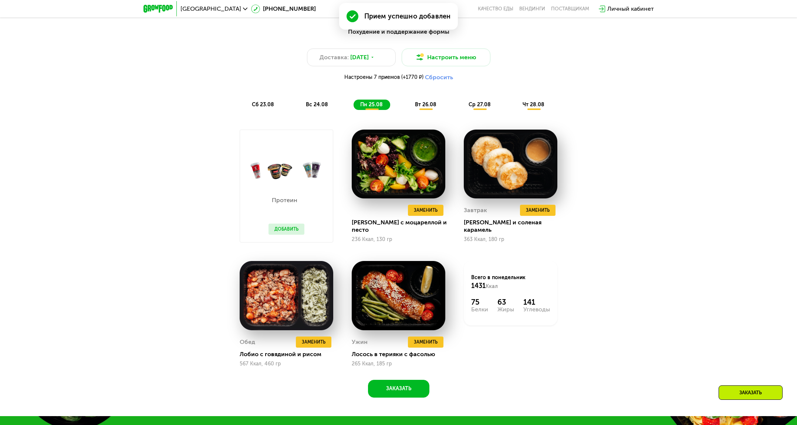
click at [318, 108] on span "вс 24.08" at bounding box center [317, 104] width 22 height 6
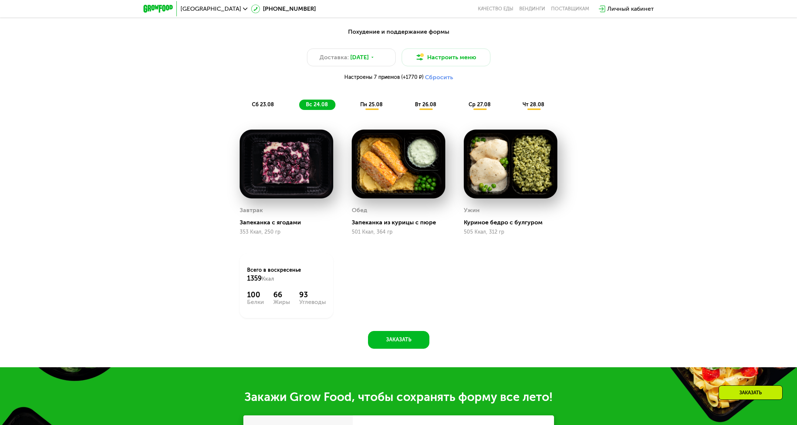
click at [269, 108] on span "сб 23.08" at bounding box center [263, 104] width 22 height 6
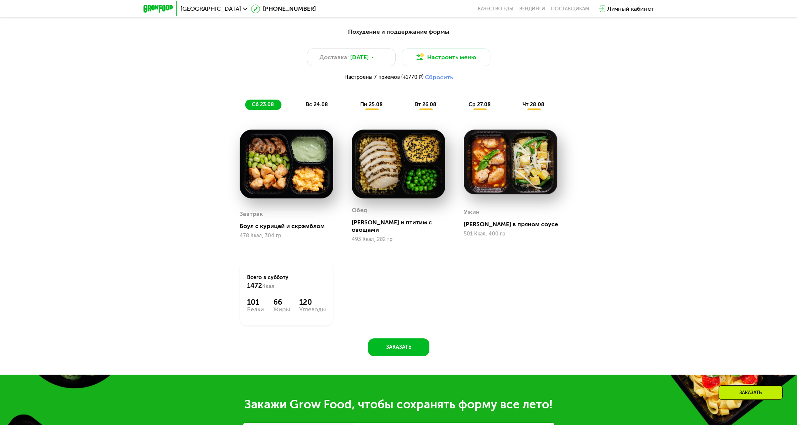
click at [312, 107] on span "вс 24.08" at bounding box center [317, 104] width 22 height 6
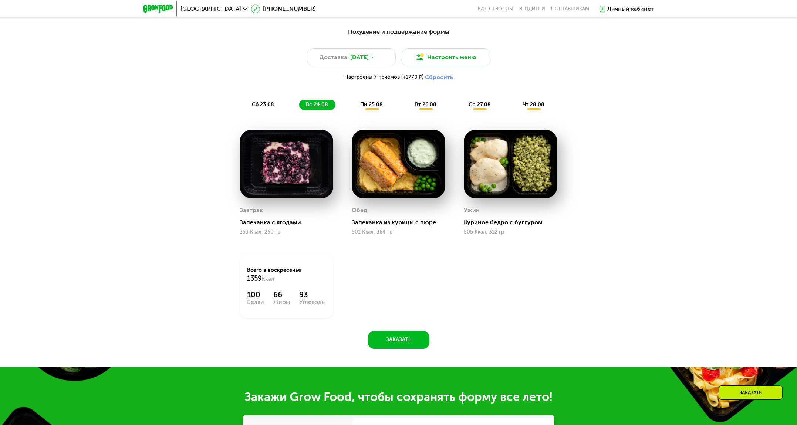
click at [408, 110] on div "пн 25.08" at bounding box center [426, 104] width 36 height 10
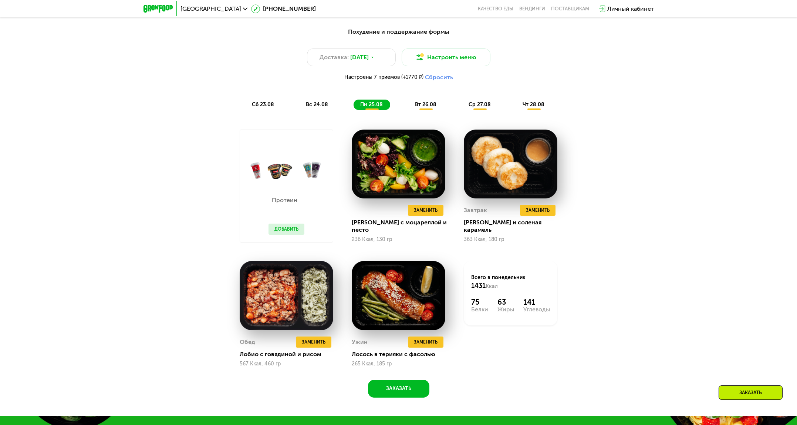
click at [430, 113] on div "Похудение и поддержание формы Доставка: [DATE] Настроить меню Настроены 7 прием…" at bounding box center [398, 68] width 447 height 91
click at [462, 110] on div "вт 26.08" at bounding box center [480, 104] width 36 height 10
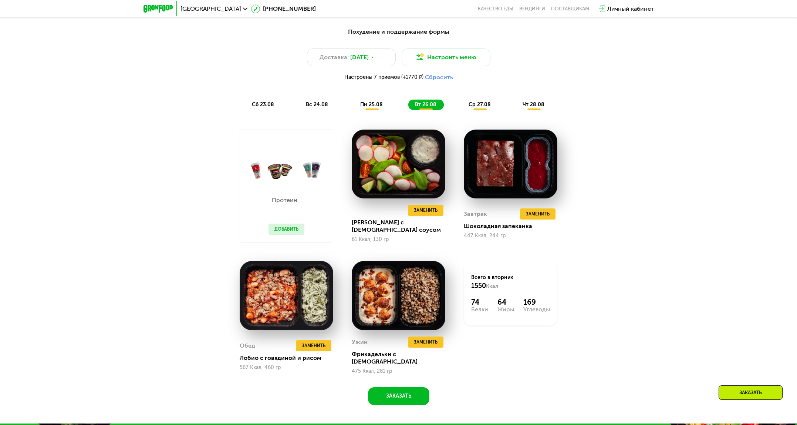
click at [516, 110] on div "ср 27.08" at bounding box center [534, 104] width 36 height 10
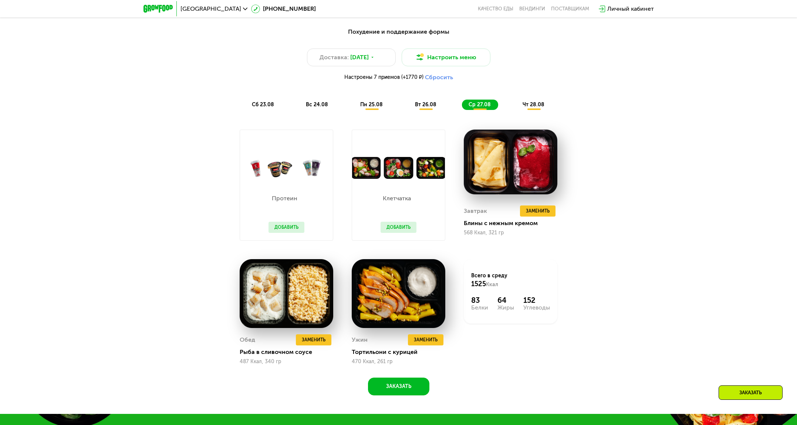
click at [530, 97] on div "Похудение и поддержание формы Доставка: [DATE] Настроить меню Настроены 7 прием…" at bounding box center [399, 68] width 438 height 82
click at [531, 108] on span "чт 28.08" at bounding box center [534, 104] width 22 height 6
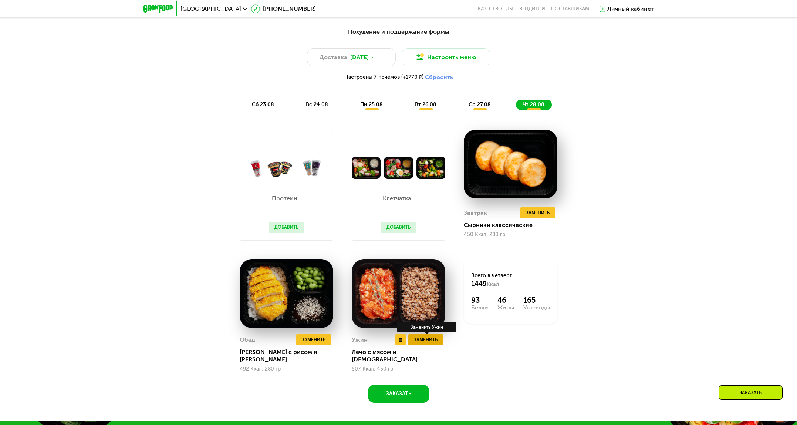
click at [416, 342] on span "Заменить" at bounding box center [426, 339] width 24 height 7
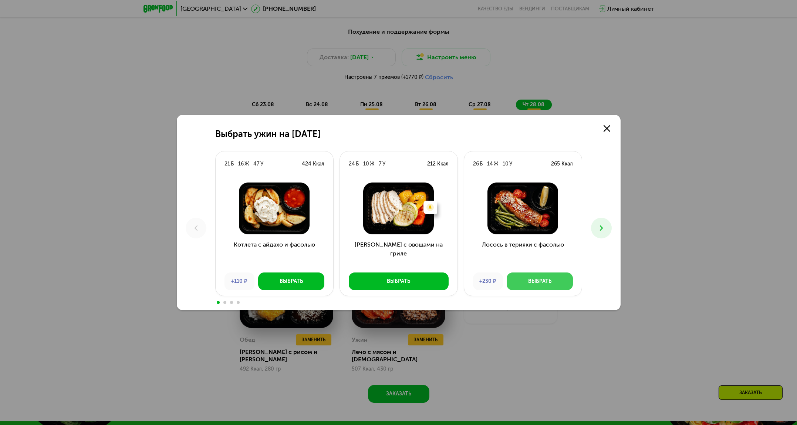
click at [555, 285] on button "Выбрать" at bounding box center [540, 281] width 66 height 18
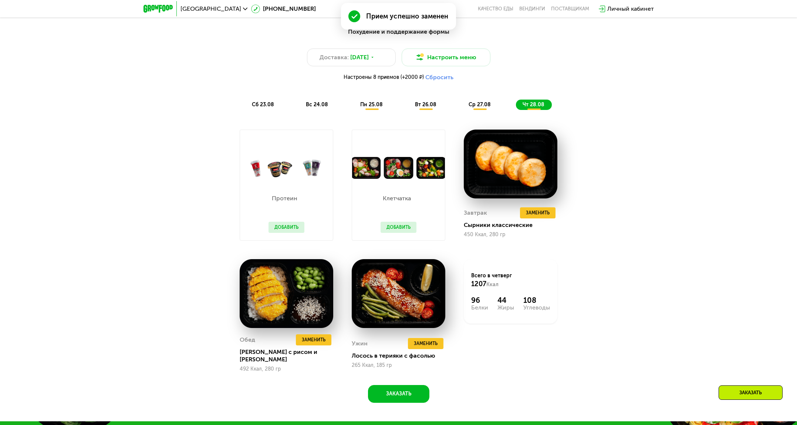
click at [400, 226] on button "Добавить" at bounding box center [399, 227] width 36 height 11
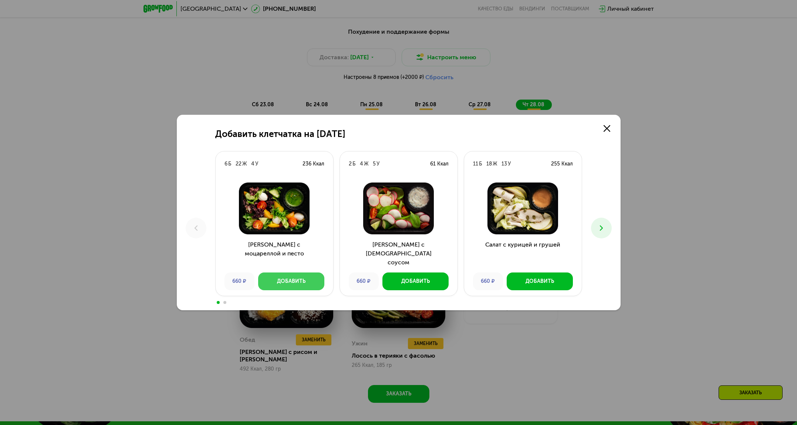
click at [281, 287] on button "Добавить" at bounding box center [291, 281] width 66 height 18
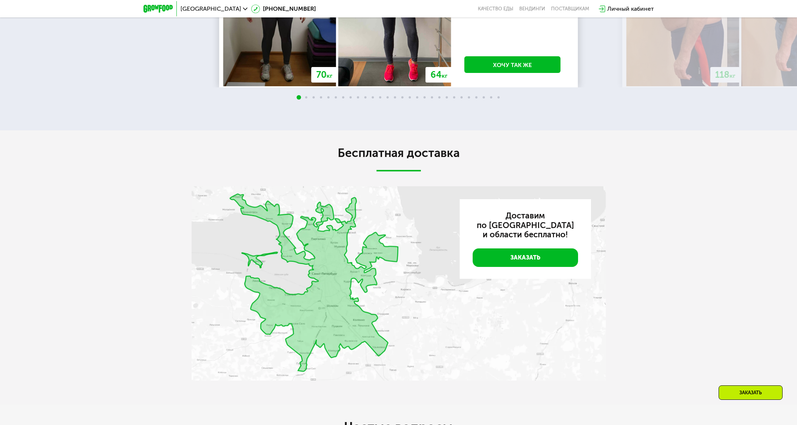
scroll to position [2004, 0]
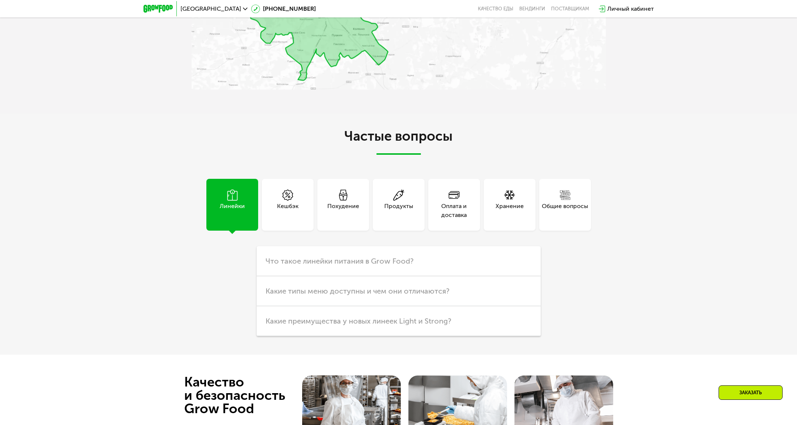
click at [446, 218] on div "Оплата и доставка" at bounding box center [454, 205] width 52 height 52
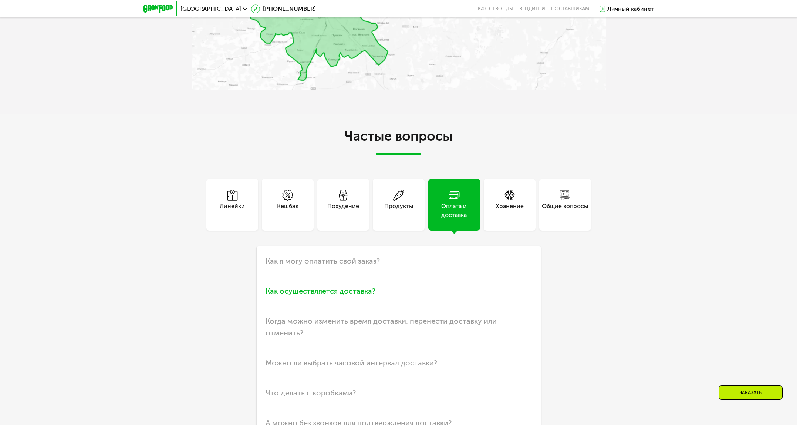
click at [369, 286] on span "Как осуществляется доставка?" at bounding box center [321, 290] width 110 height 9
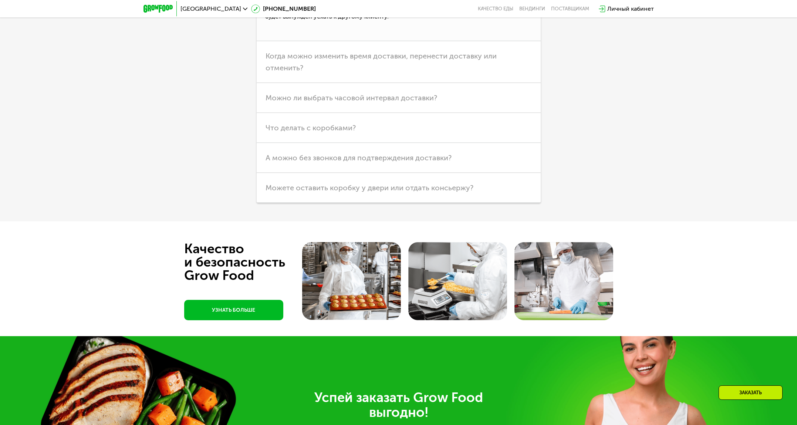
scroll to position [2503, 0]
